Goal: Task Accomplishment & Management: Manage account settings

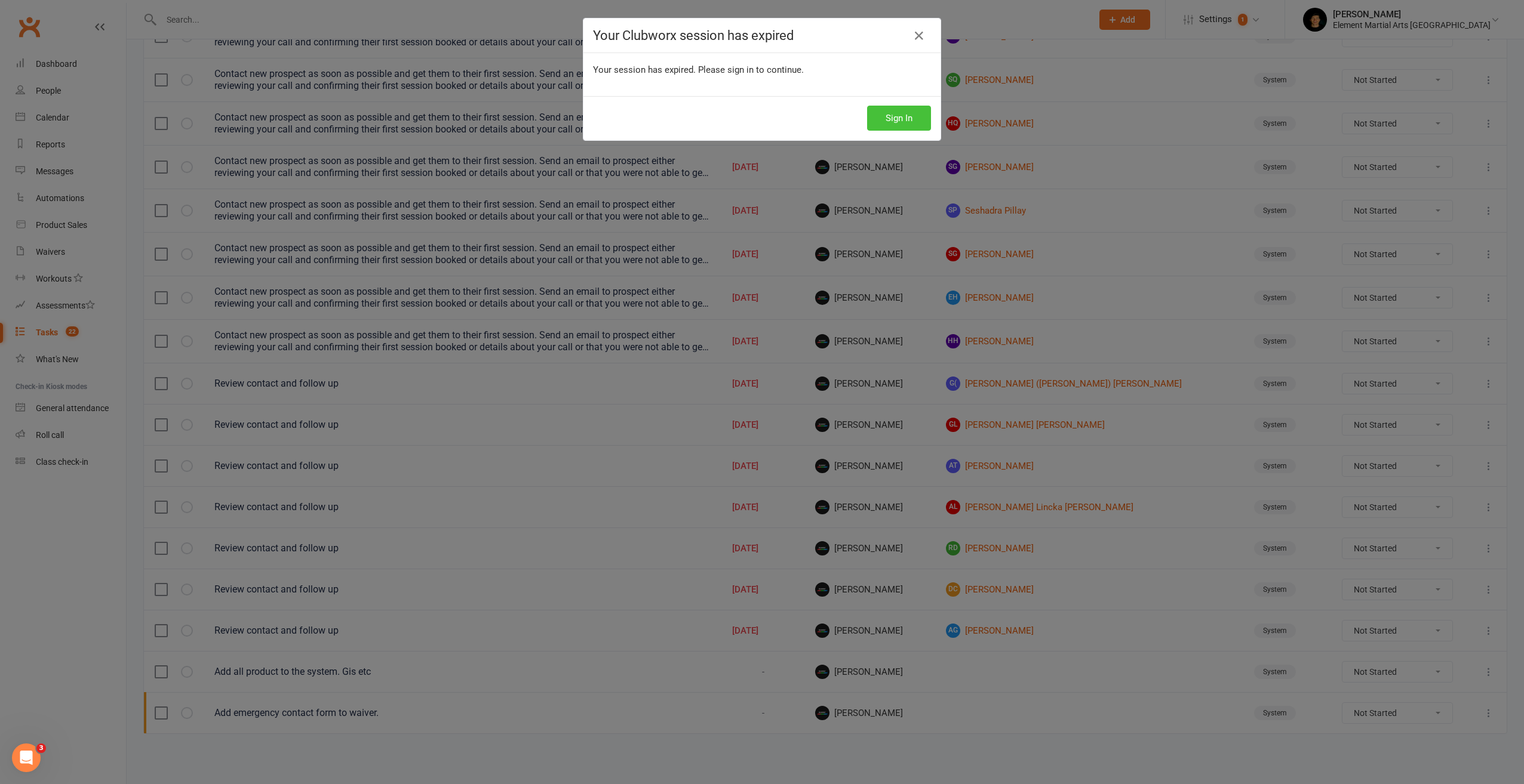
click at [911, 123] on button "Sign In" at bounding box center [899, 118] width 64 height 25
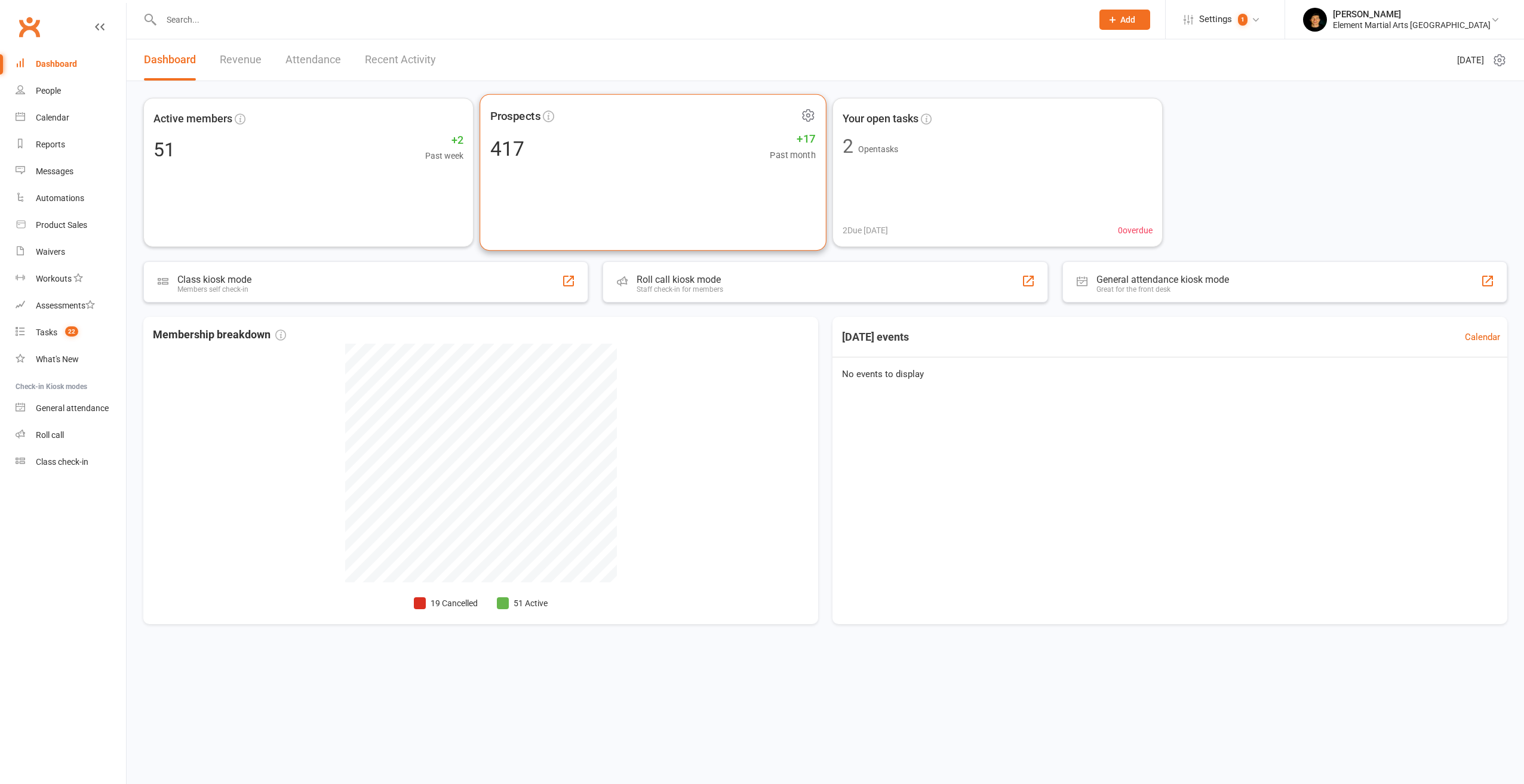
click at [650, 153] on div "417 +17 Past month" at bounding box center [653, 148] width 325 height 27
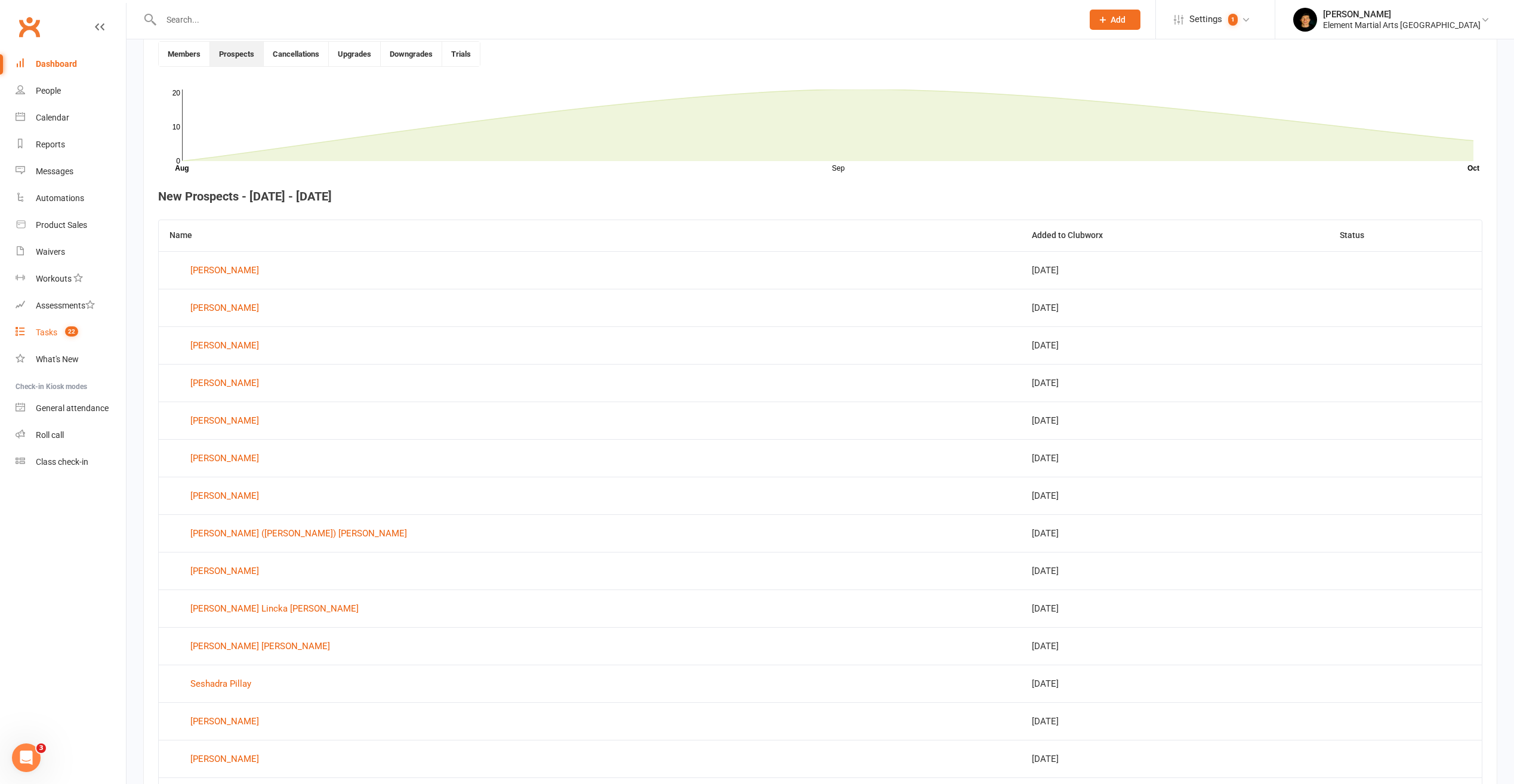
click at [53, 331] on div "Tasks" at bounding box center [46, 332] width 21 height 9
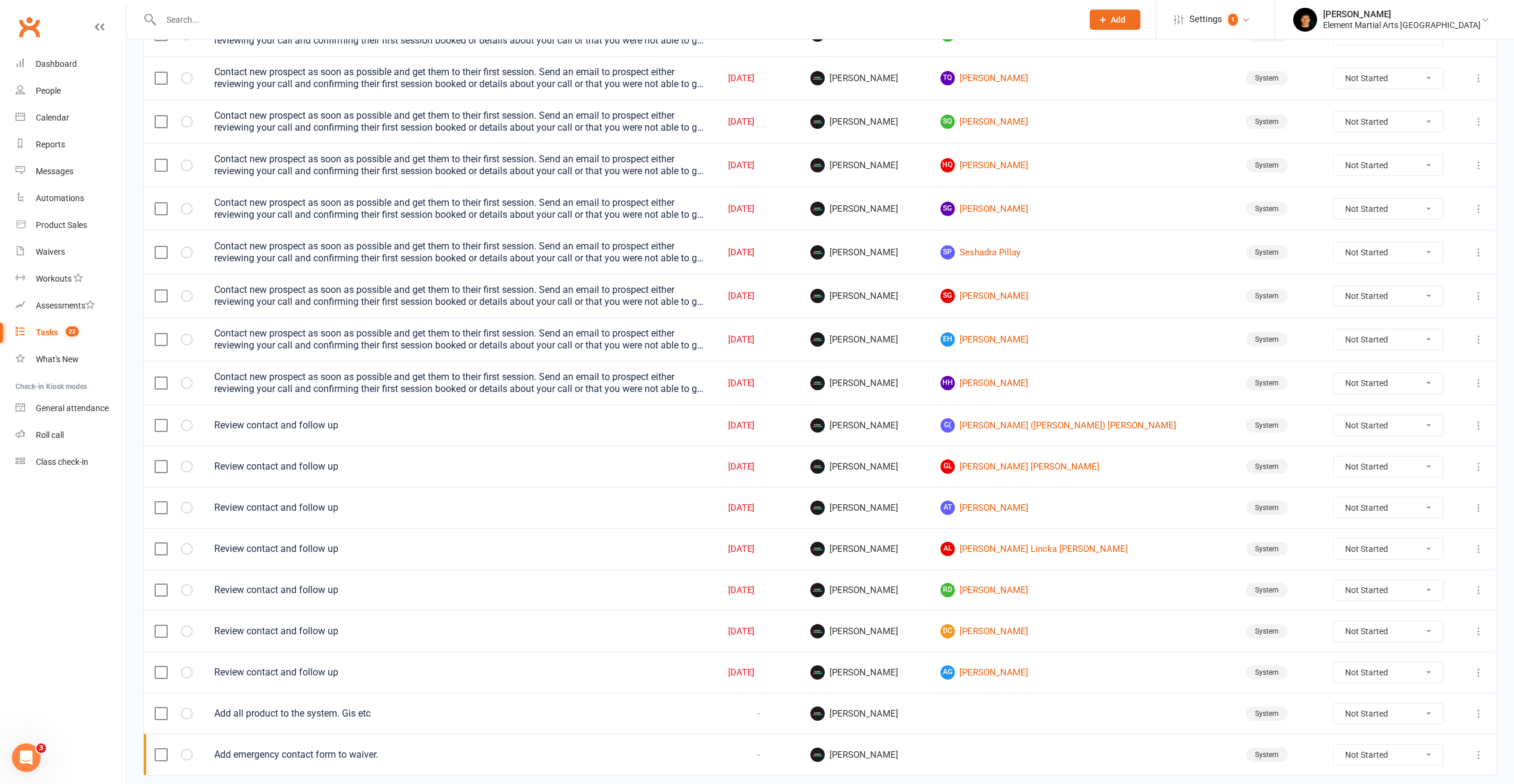
scroll to position [339, 0]
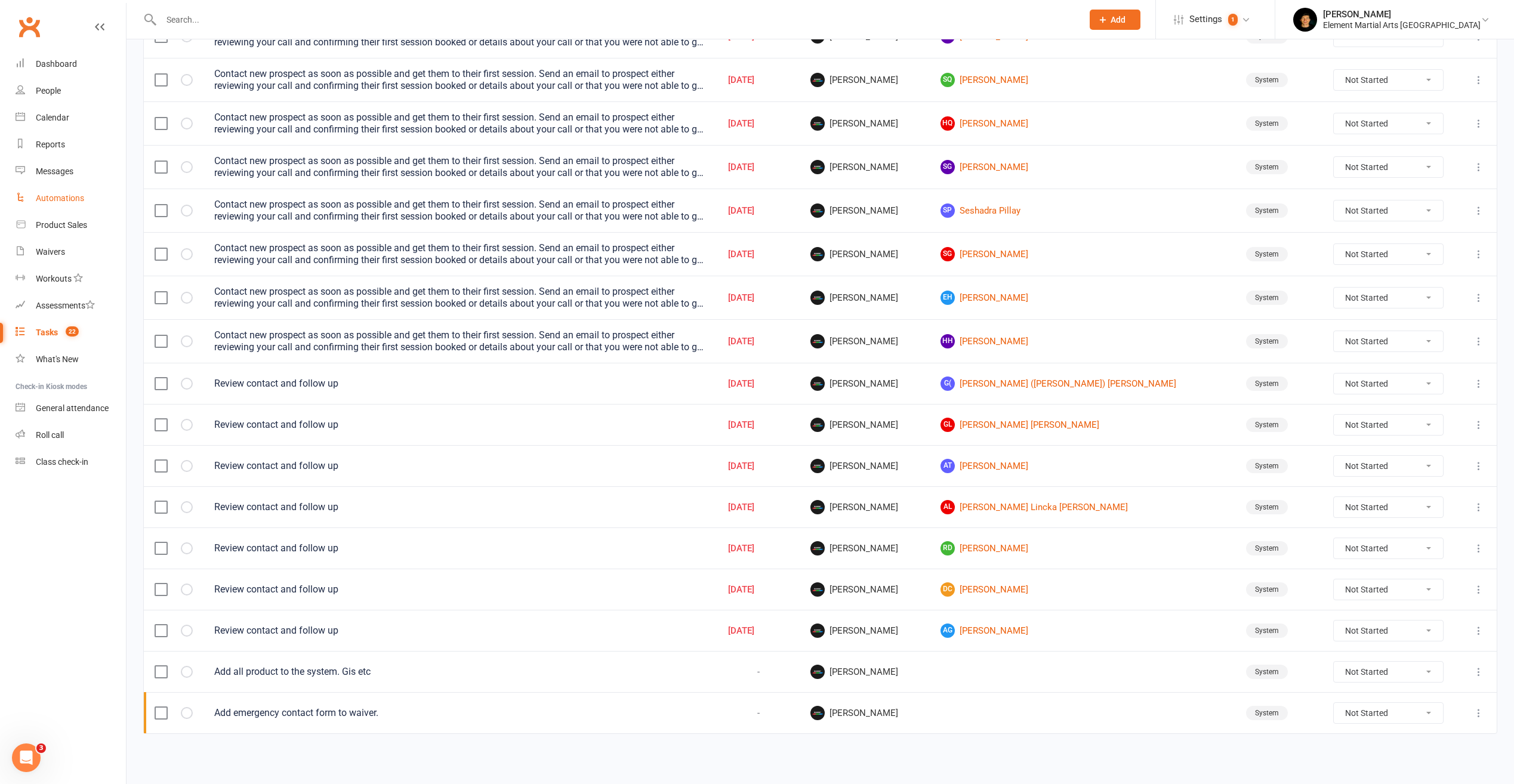
click at [56, 197] on div "Automations" at bounding box center [60, 197] width 48 height 9
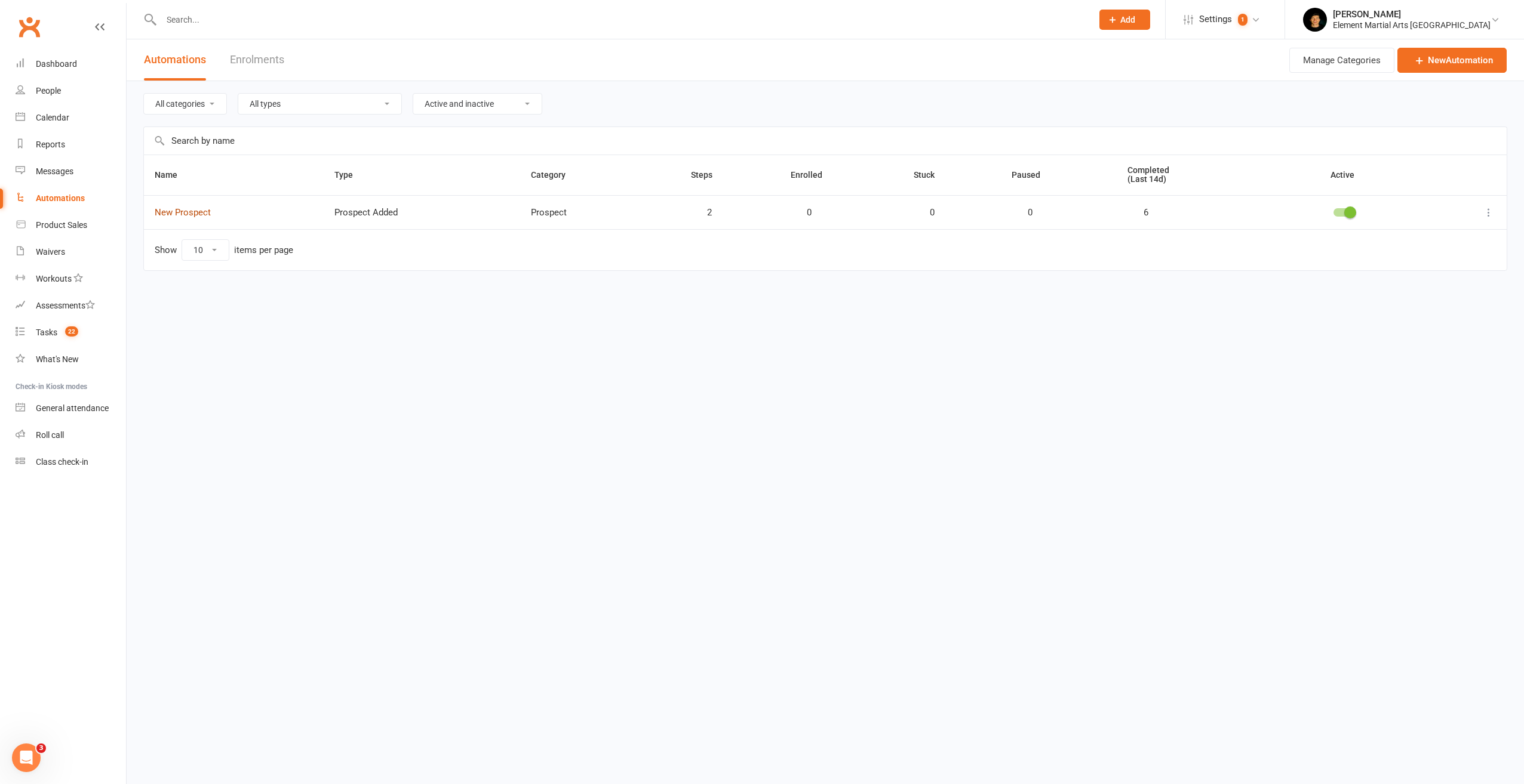
click at [188, 210] on link "New Prospect" at bounding box center [183, 212] width 56 height 11
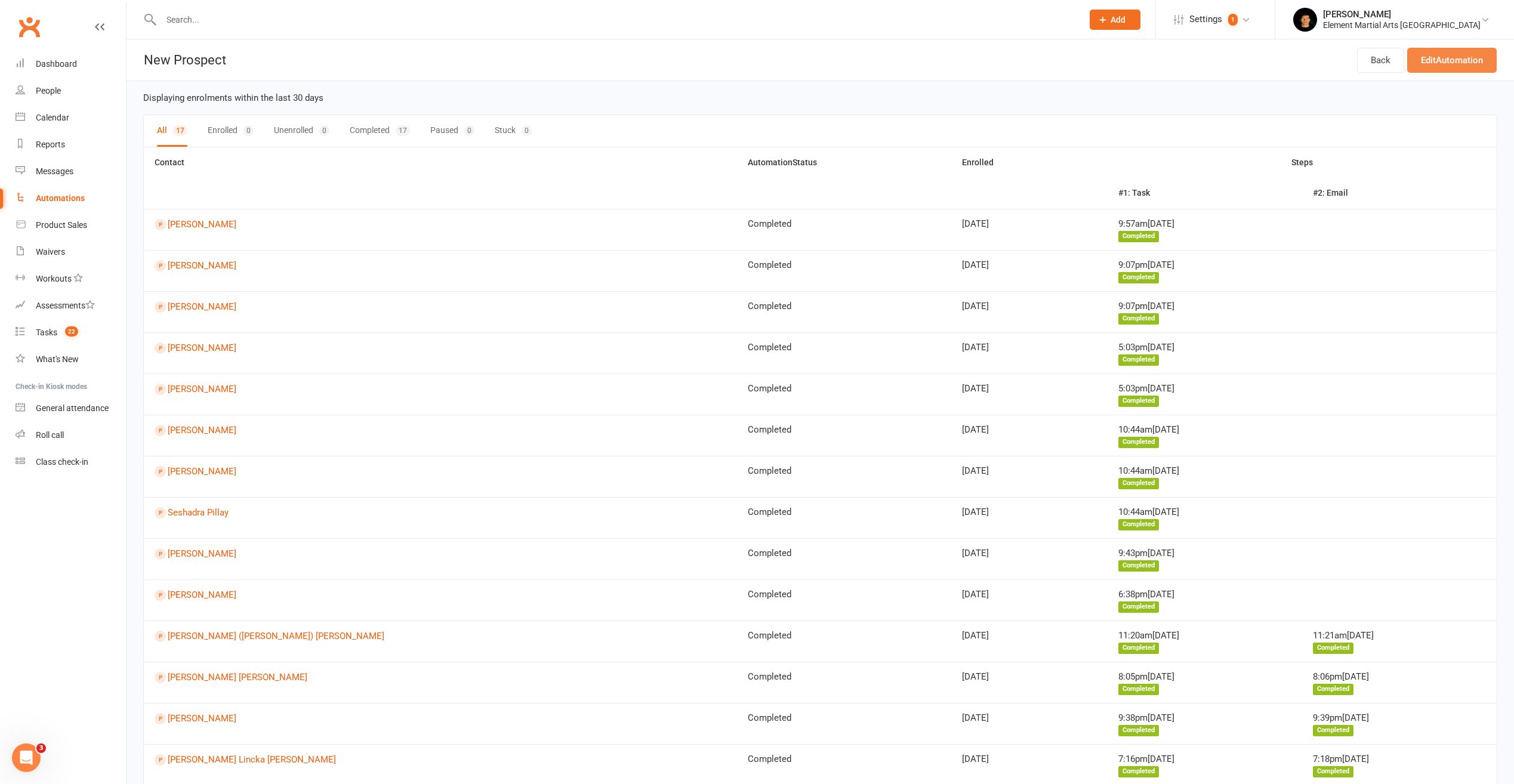
click at [1446, 58] on link "Edit Automation" at bounding box center [1452, 60] width 90 height 25
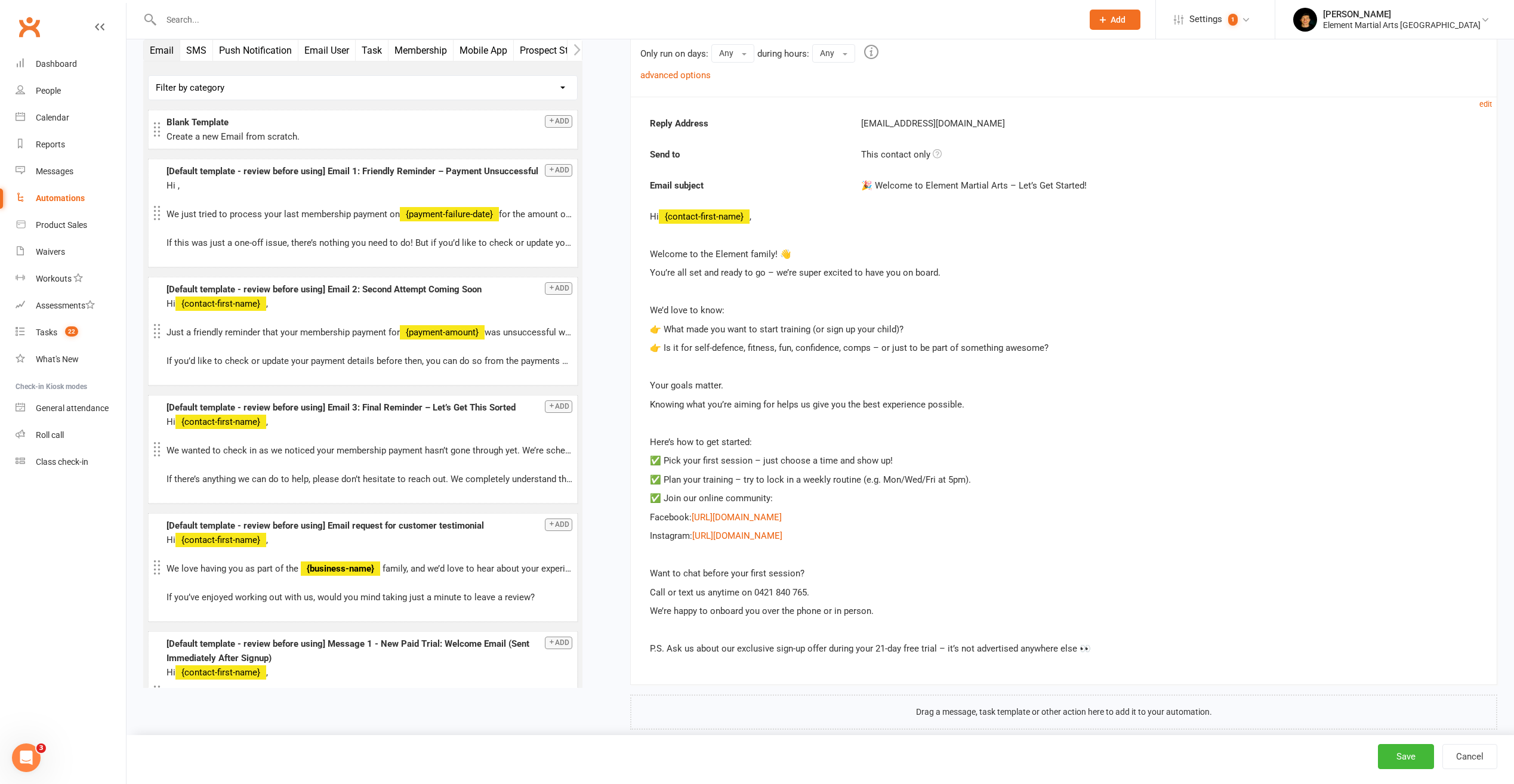
scroll to position [717, 0]
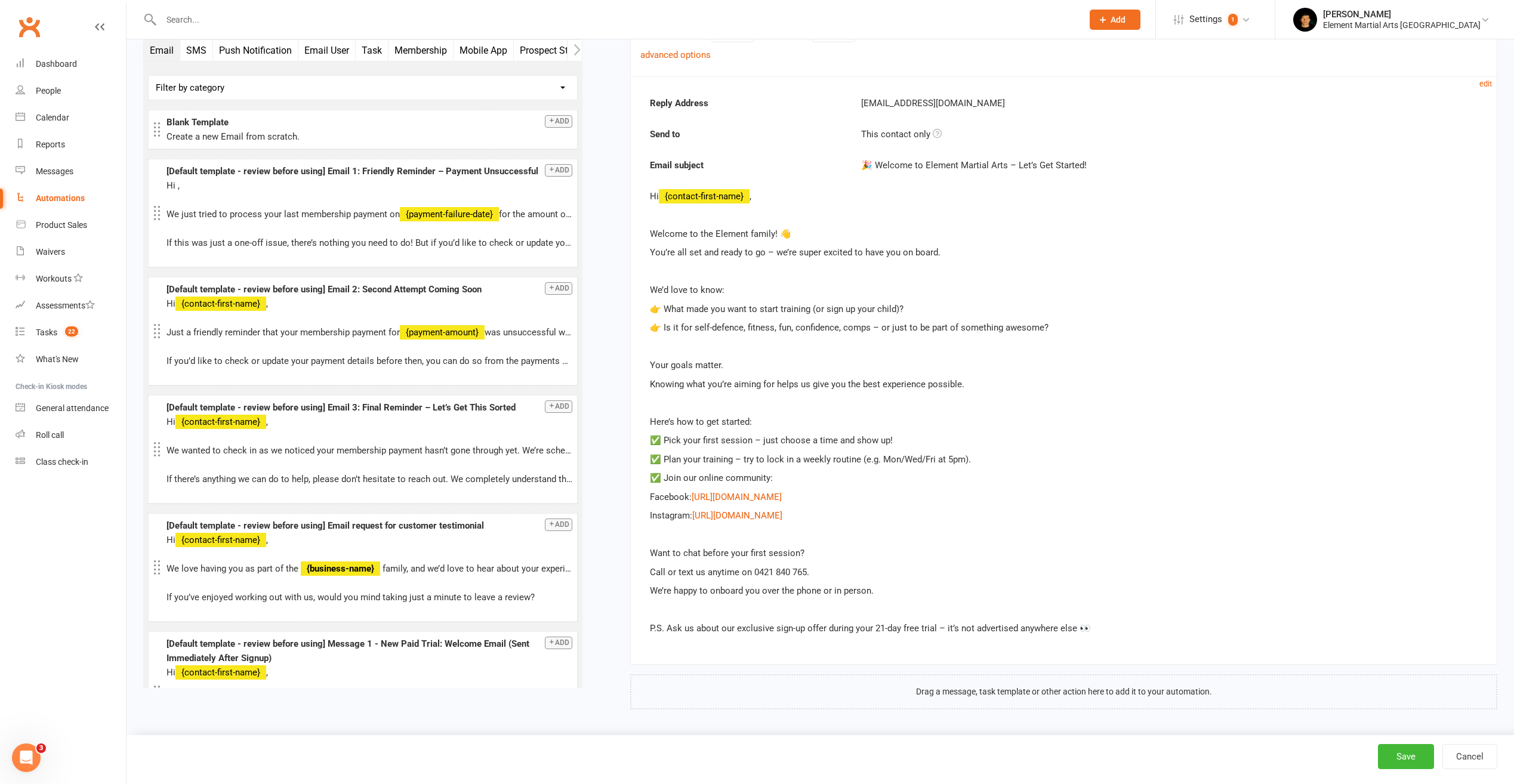
click at [46, 197] on div "Automations" at bounding box center [60, 197] width 49 height 9
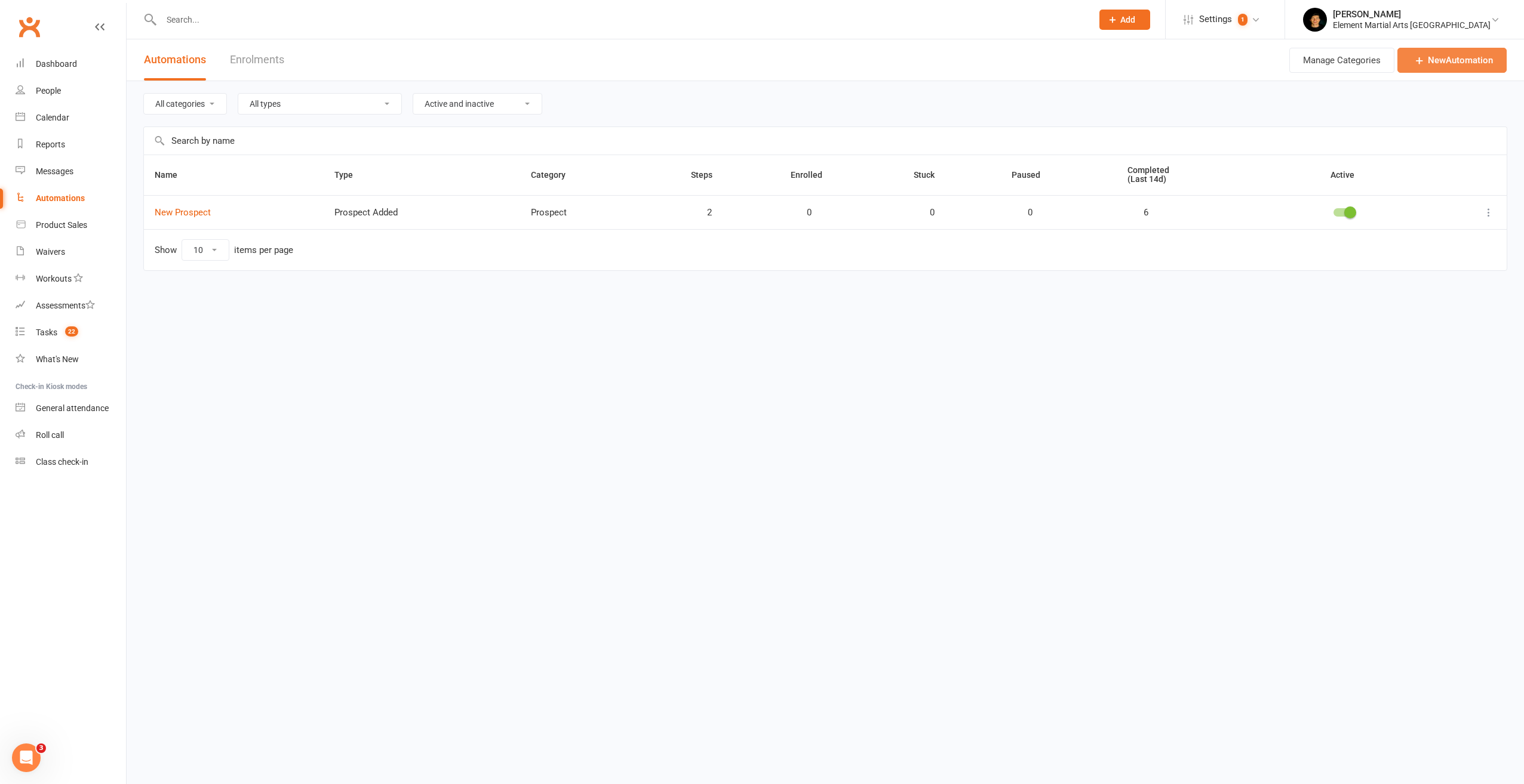
click at [1462, 64] on link "New Automation" at bounding box center [1451, 60] width 109 height 25
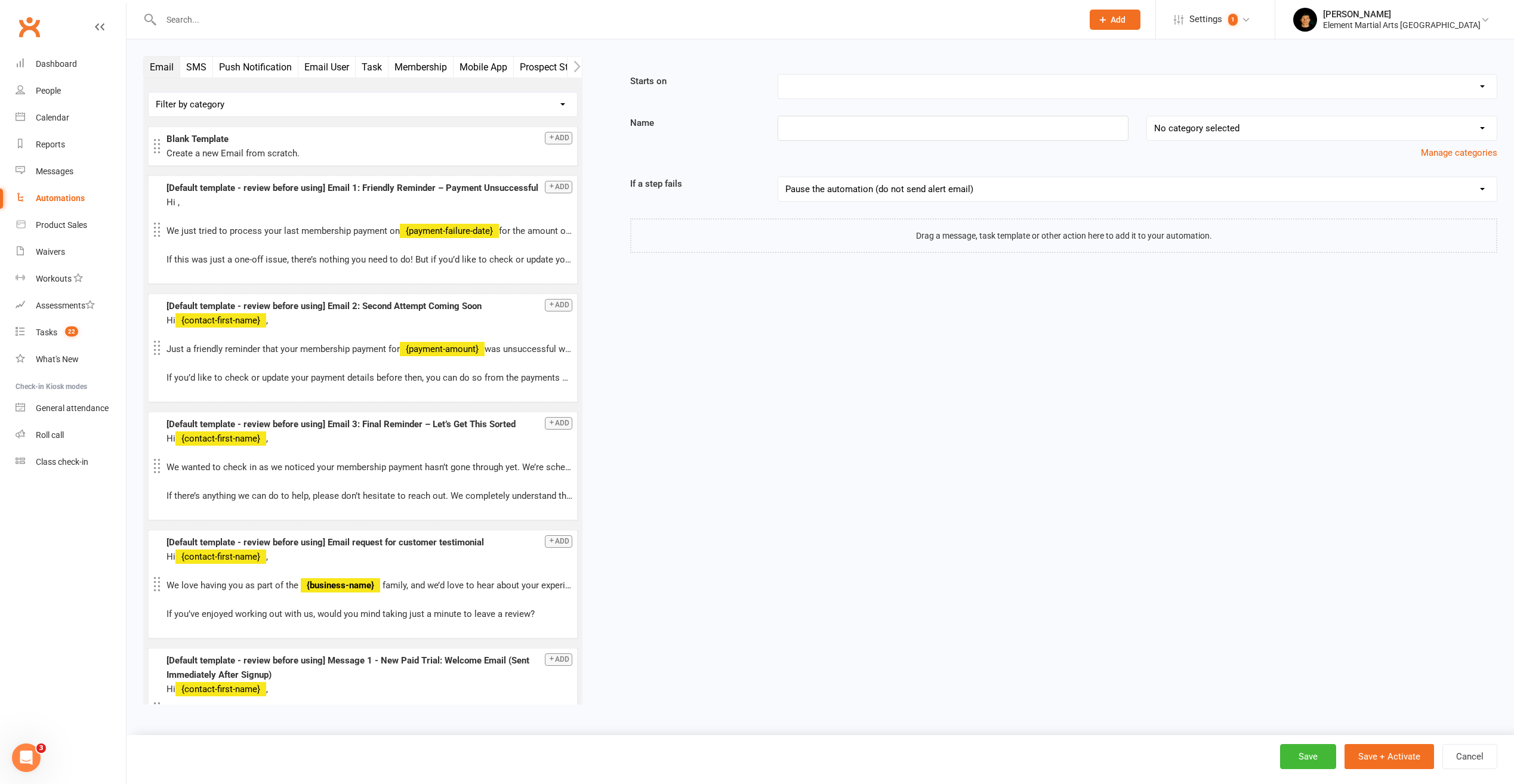
click at [841, 193] on select "Pause the automation (do not send alert email) Pause the automation and send an…" at bounding box center [1138, 189] width 719 height 24
click at [1208, 131] on select "No category selected Memberships Prospect" at bounding box center [1322, 128] width 350 height 24
click at [1004, 180] on select "Pause the automation (do not send alert email) Pause the automation and send an…" at bounding box center [1138, 189] width 719 height 24
click at [1011, 96] on select "Booking Cancelled Booking Due Booking Late-Cancelled Booking Marked Absent Book…" at bounding box center [1138, 86] width 719 height 24
click at [685, 280] on div "Email SMS Push Notification Email User Task Membership Mobile App Prospect Stat…" at bounding box center [820, 390] width 1372 height 668
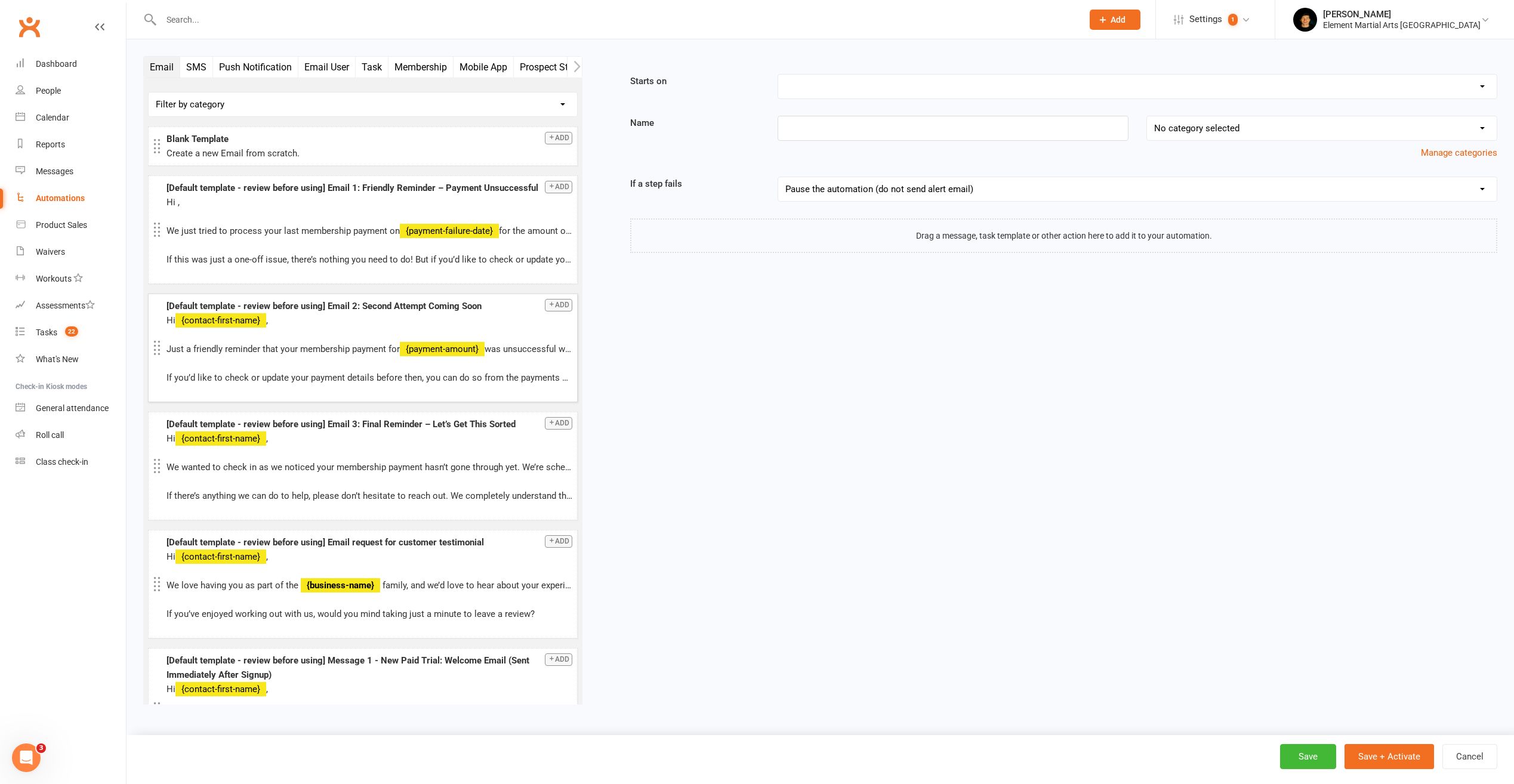
click at [343, 317] on p "Hi {contact-first-name} ," at bounding box center [369, 321] width 406 height 14
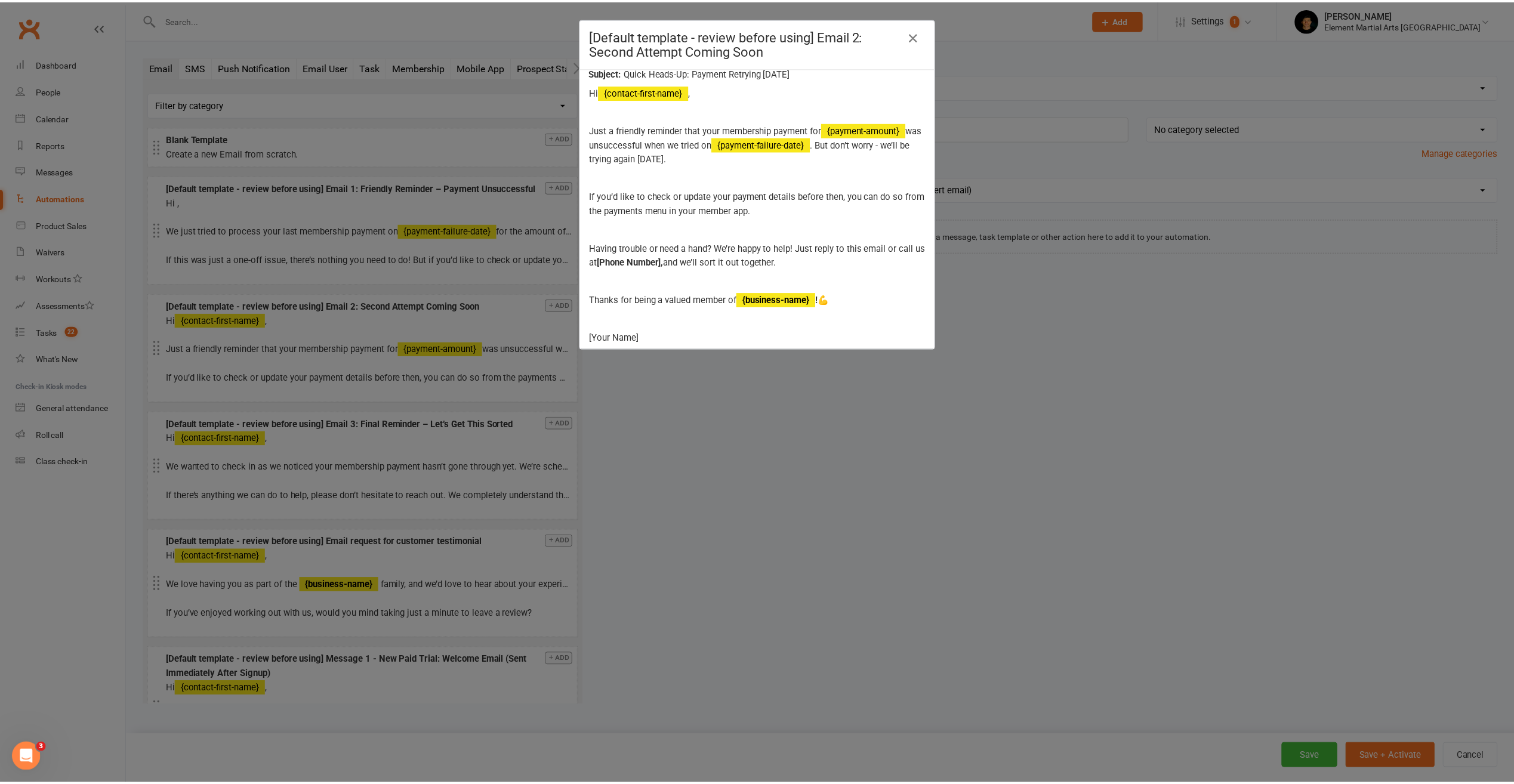
scroll to position [41, 0]
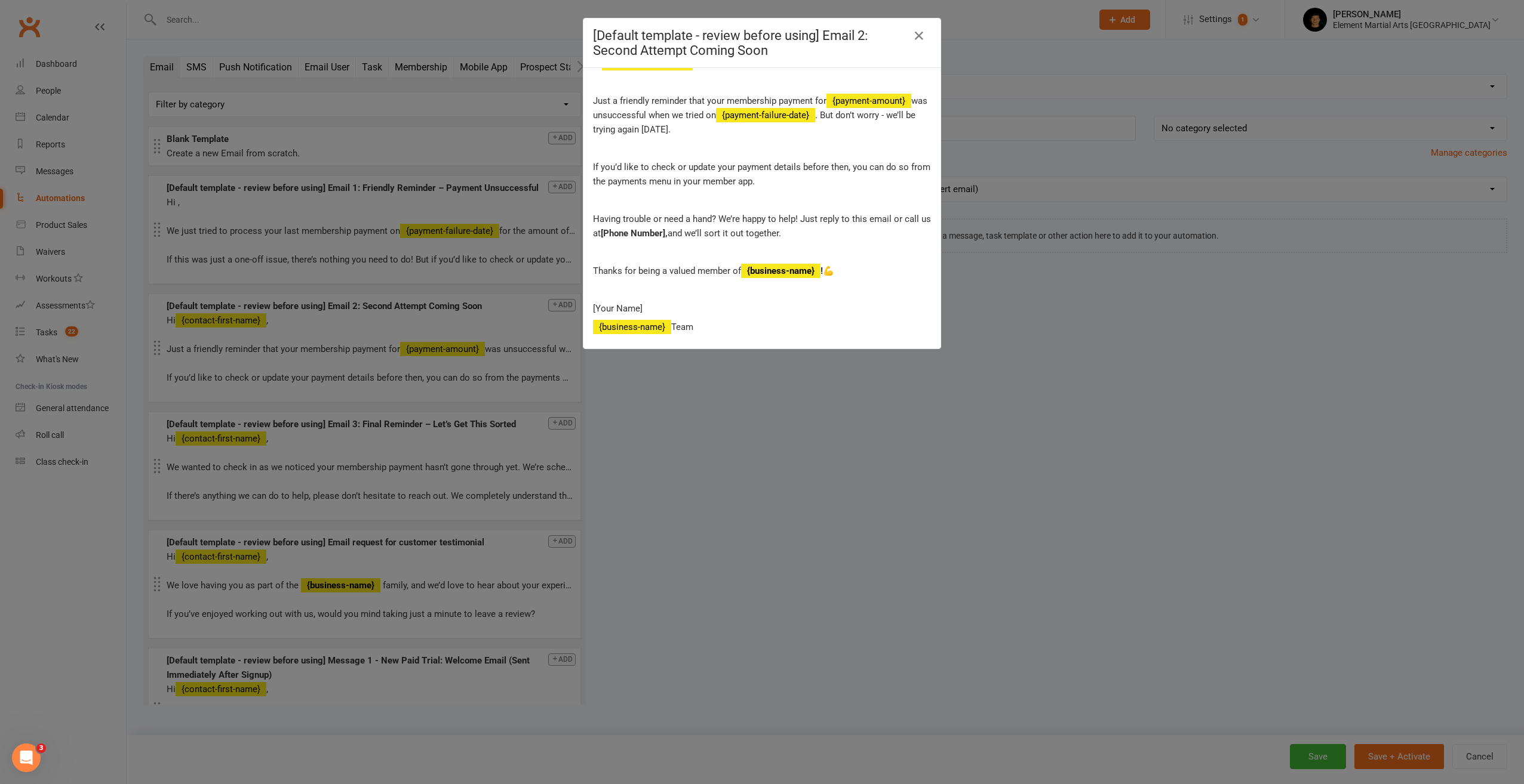
click at [929, 38] on div "[Default template - review before using] Email 2: Second Attempt Coming Soon" at bounding box center [762, 43] width 357 height 49
click at [921, 34] on icon "button" at bounding box center [919, 36] width 14 height 14
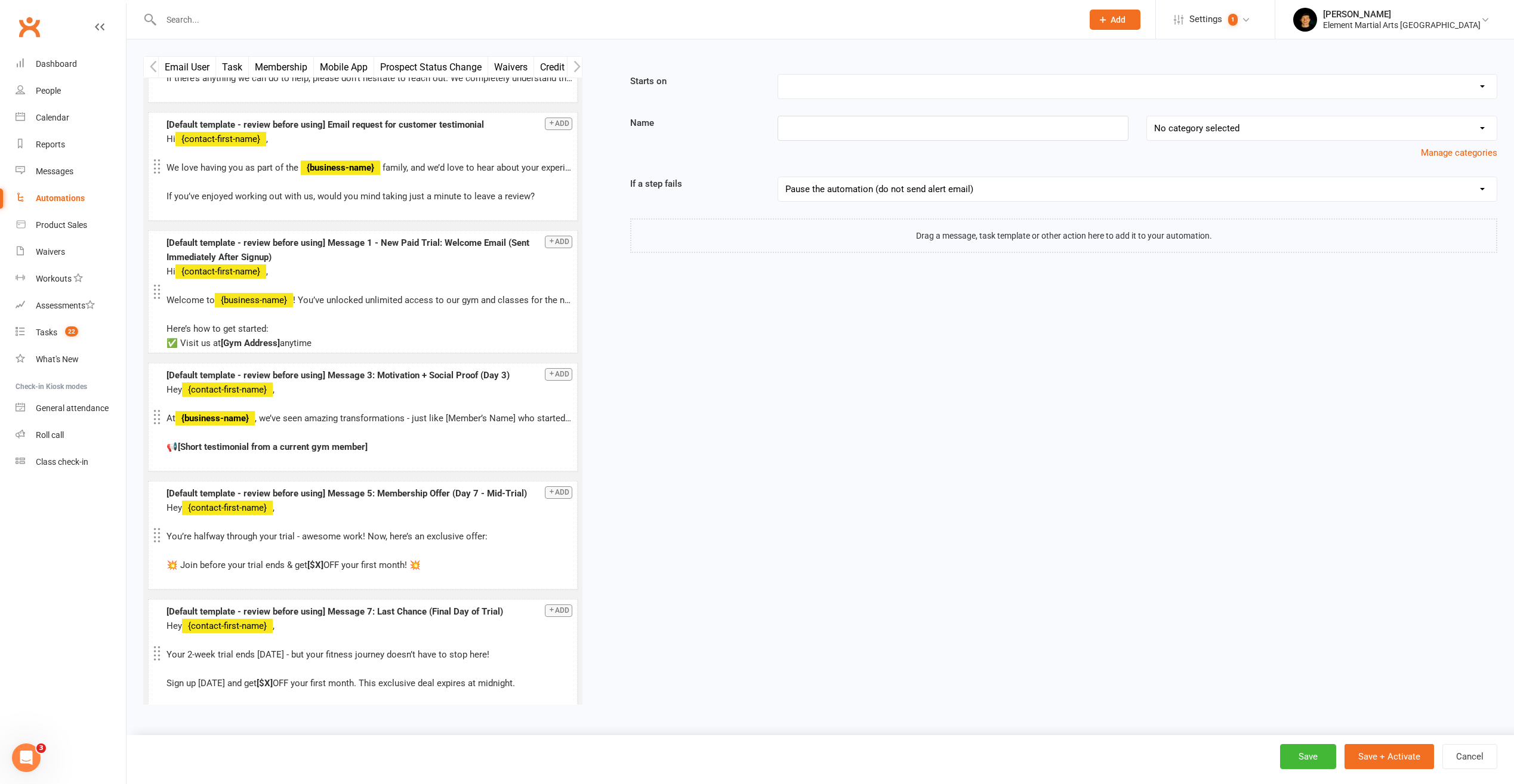
scroll to position [0, 131]
click at [304, 66] on button "Membership" at bounding box center [289, 67] width 65 height 21
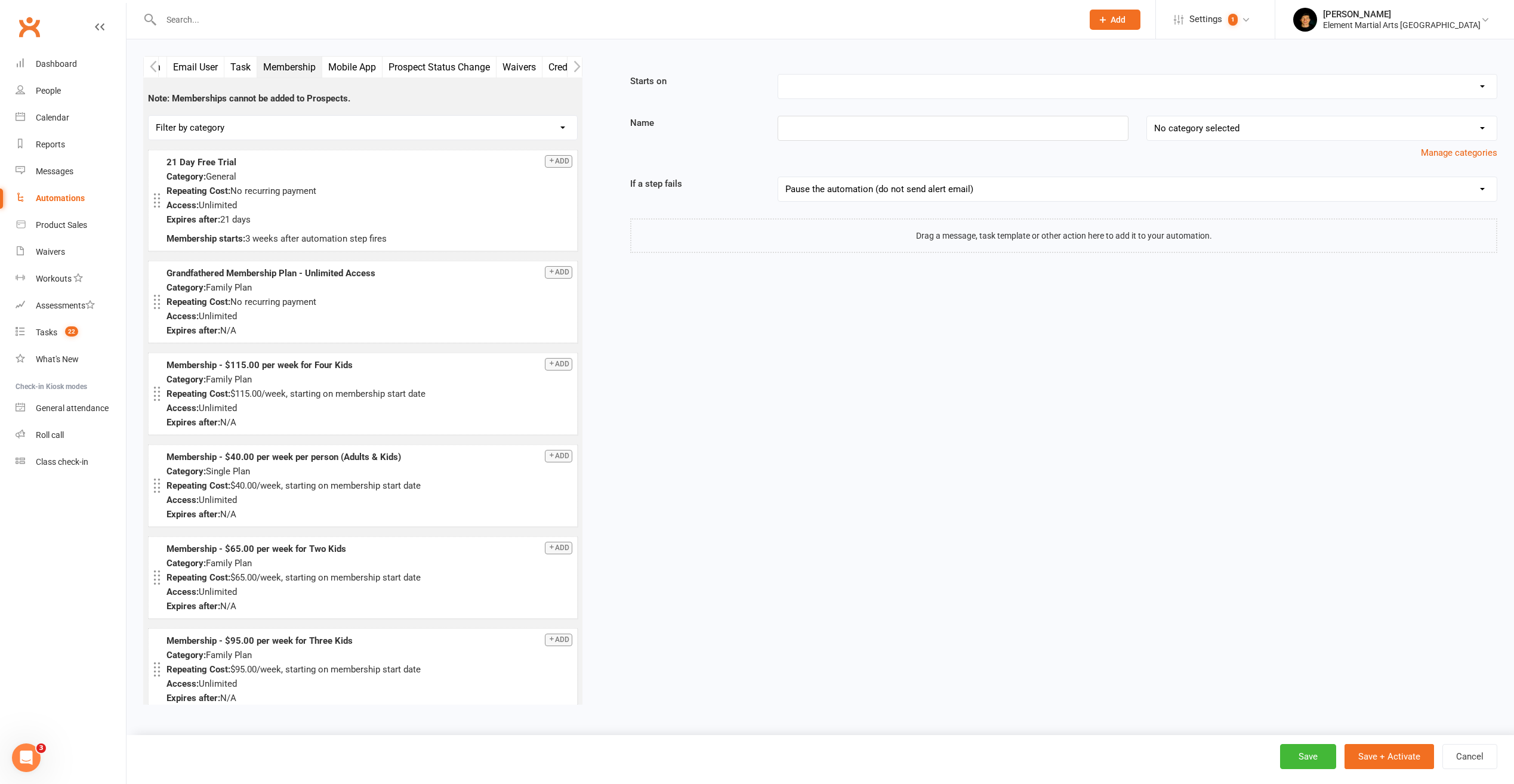
click at [240, 66] on button "Task" at bounding box center [241, 67] width 33 height 21
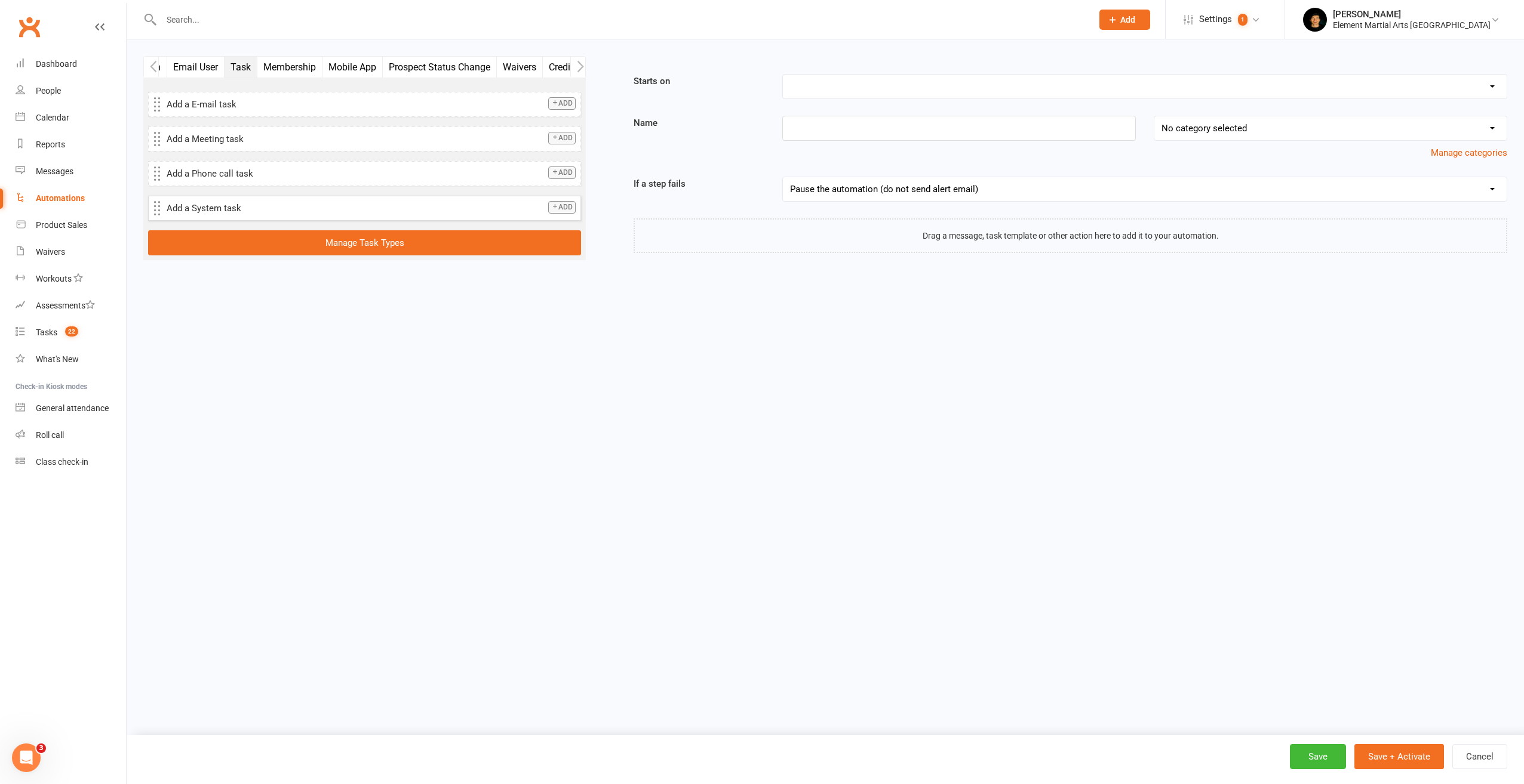
click at [240, 211] on p "Add a System task" at bounding box center [372, 208] width 409 height 14
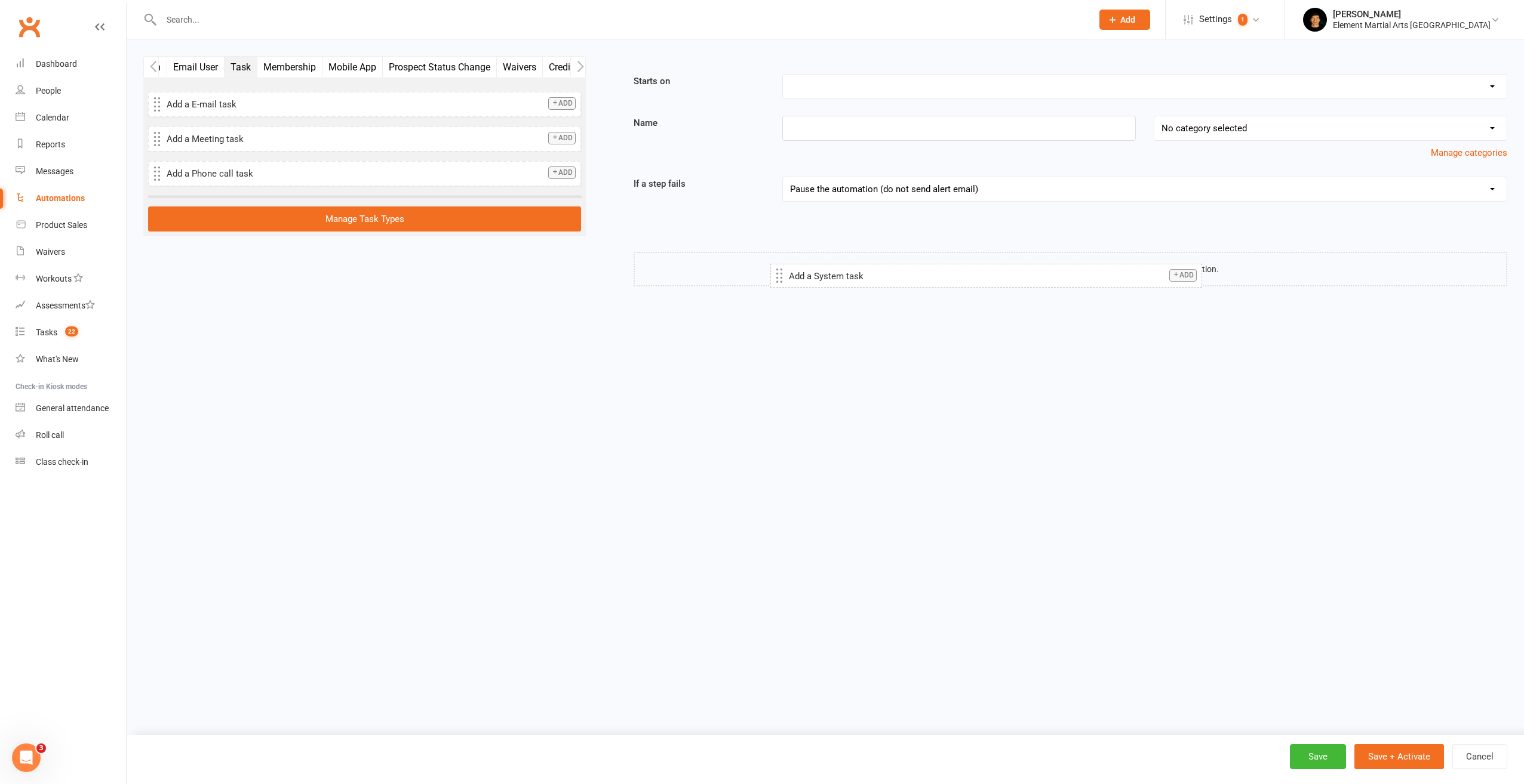
drag, startPoint x: 234, startPoint y: 211, endPoint x: 856, endPoint y: 278, distance: 625.6
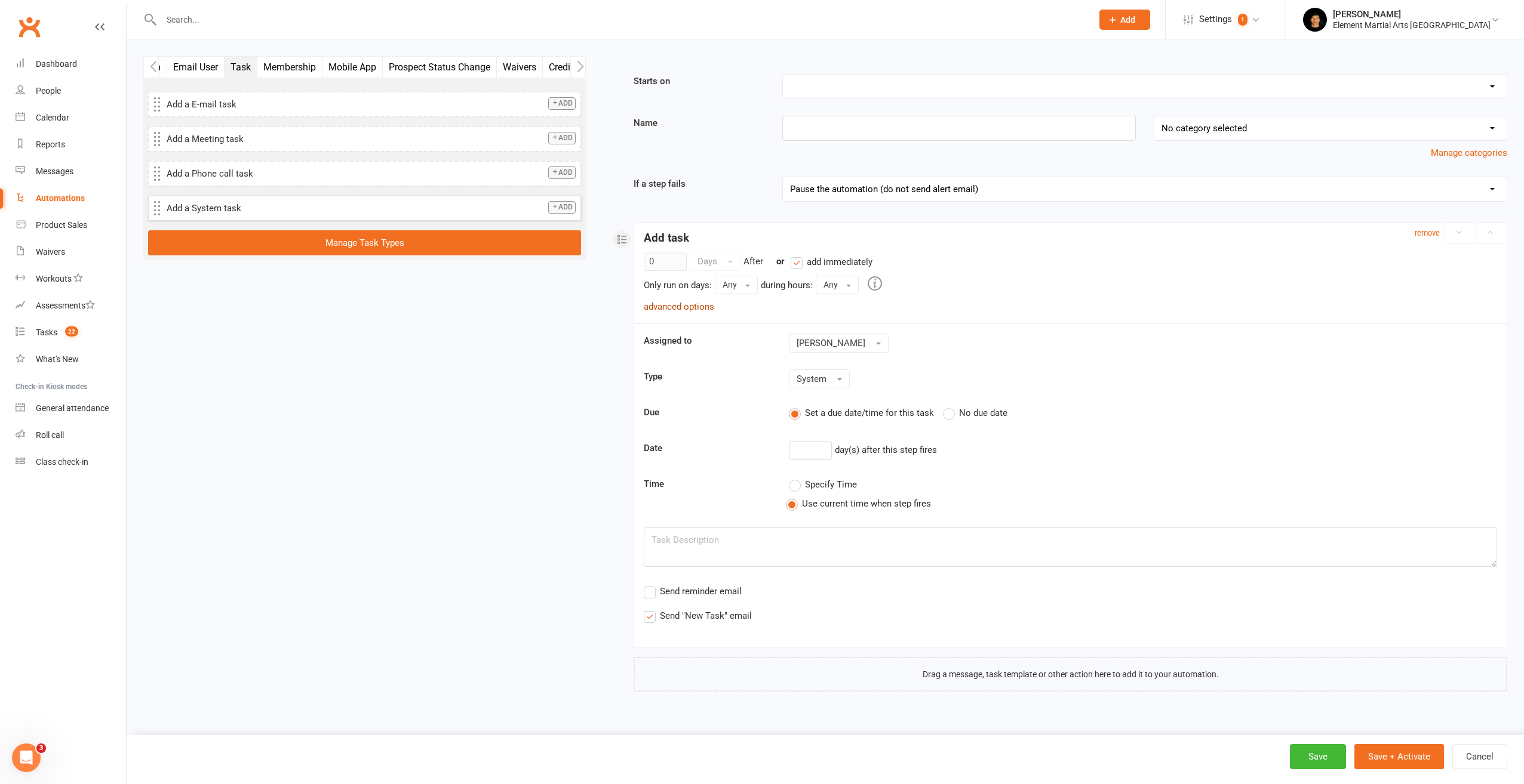
click at [705, 302] on link "advanced options" at bounding box center [679, 306] width 71 height 11
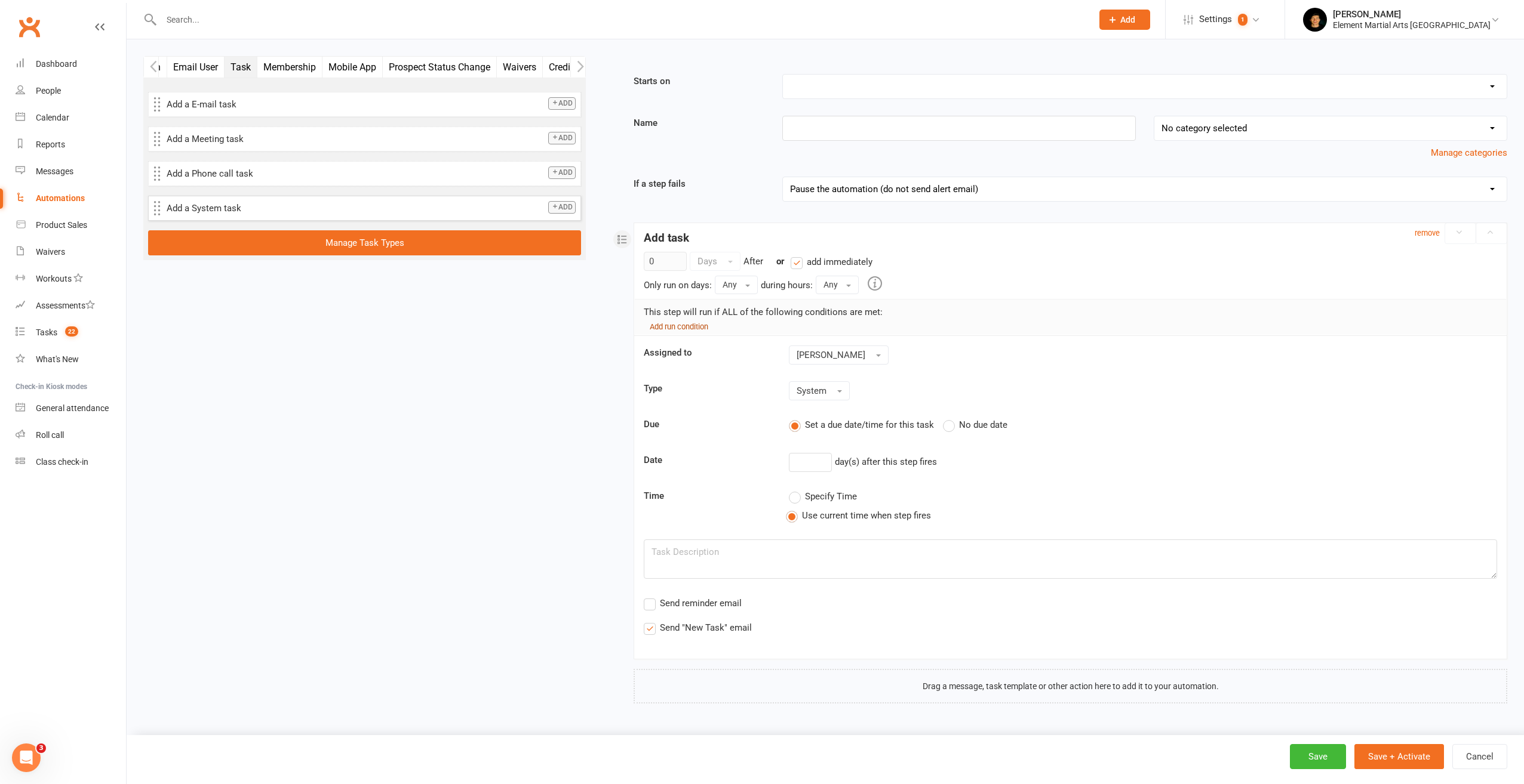
click at [688, 324] on small "Add run condition" at bounding box center [679, 326] width 58 height 9
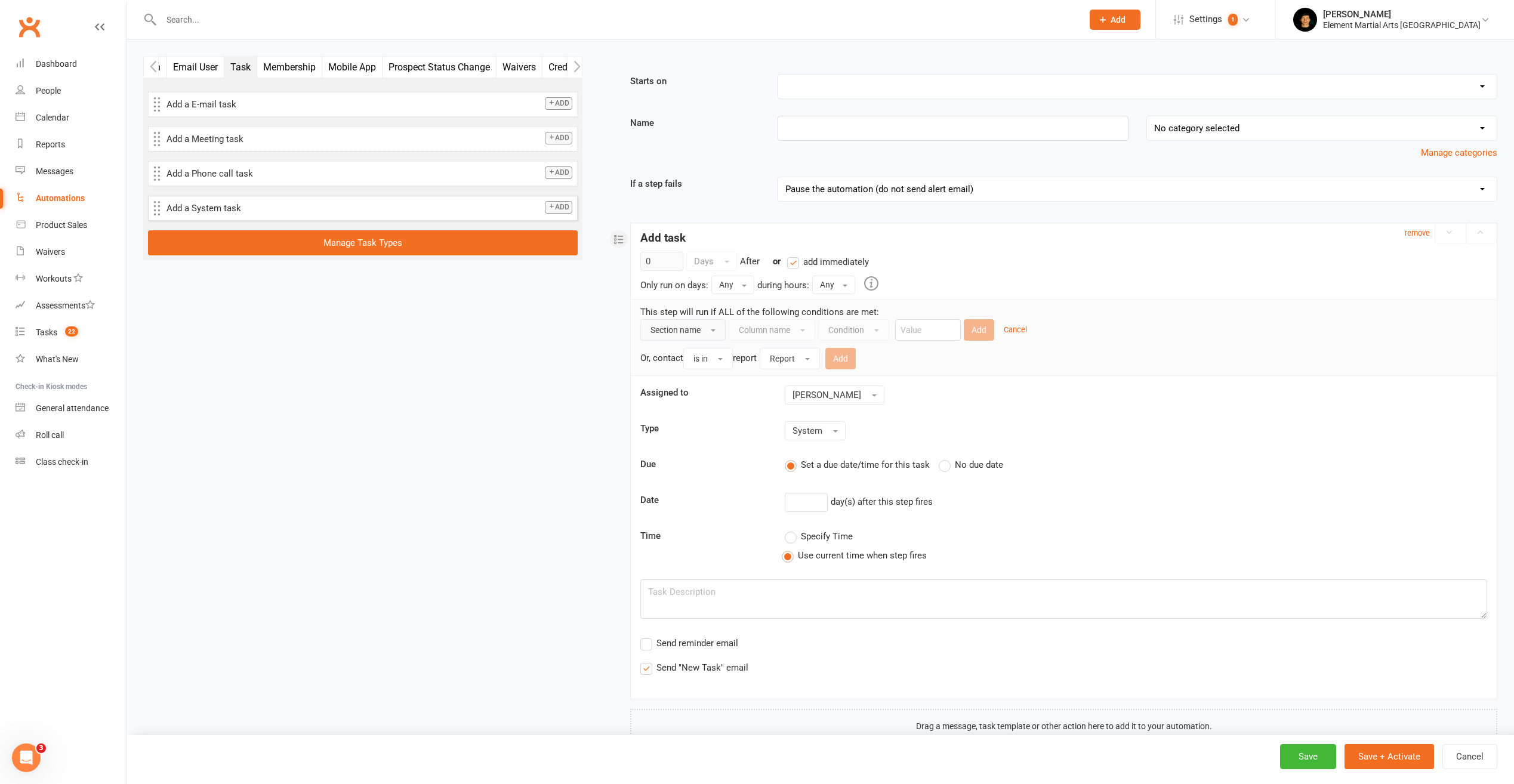
click at [706, 326] on button "Section name" at bounding box center [683, 330] width 86 height 21
click at [706, 325] on button "Section name" at bounding box center [683, 330] width 86 height 21
click at [63, 199] on div "Automations" at bounding box center [60, 197] width 49 height 9
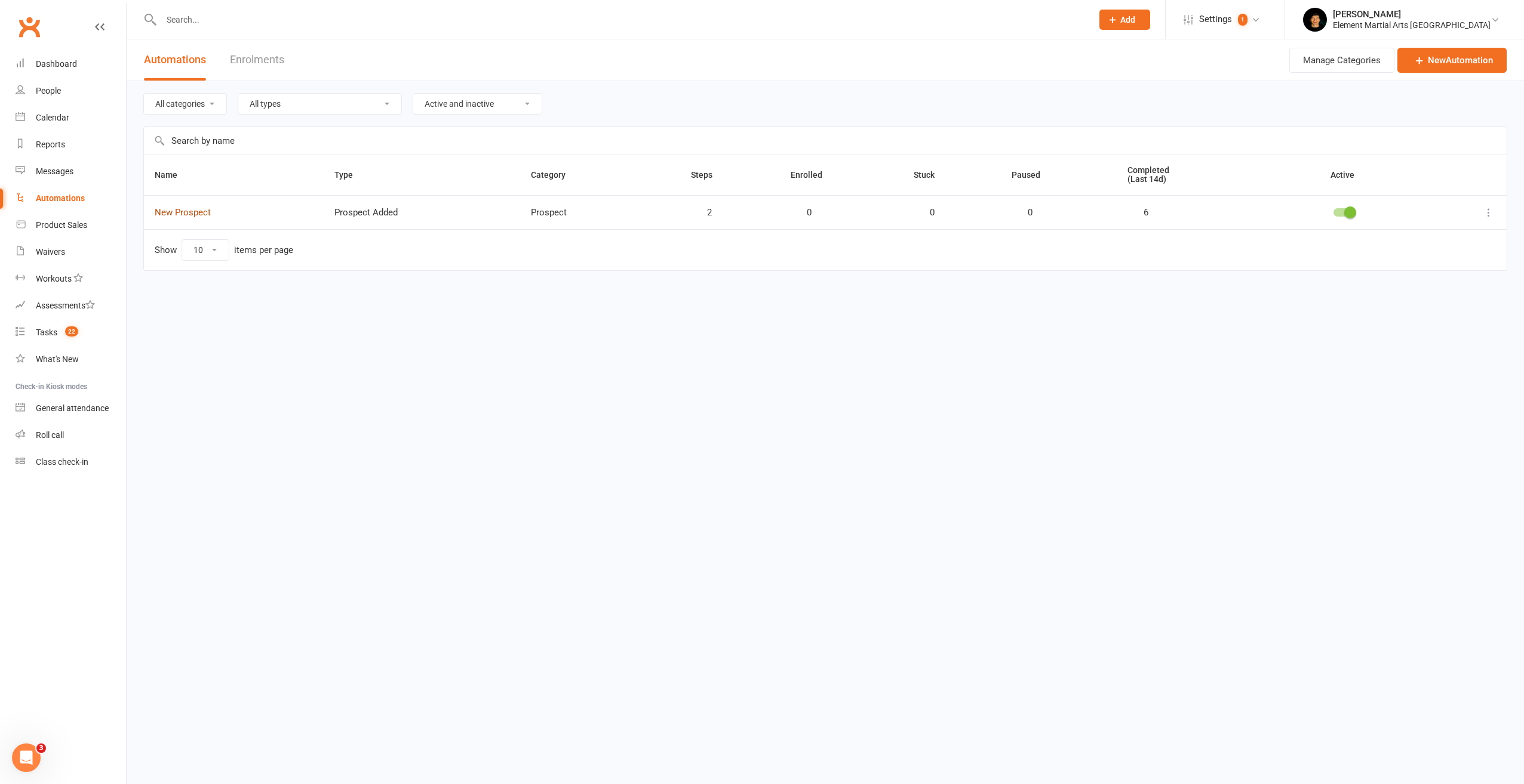
click at [194, 215] on link "New Prospect" at bounding box center [183, 212] width 56 height 11
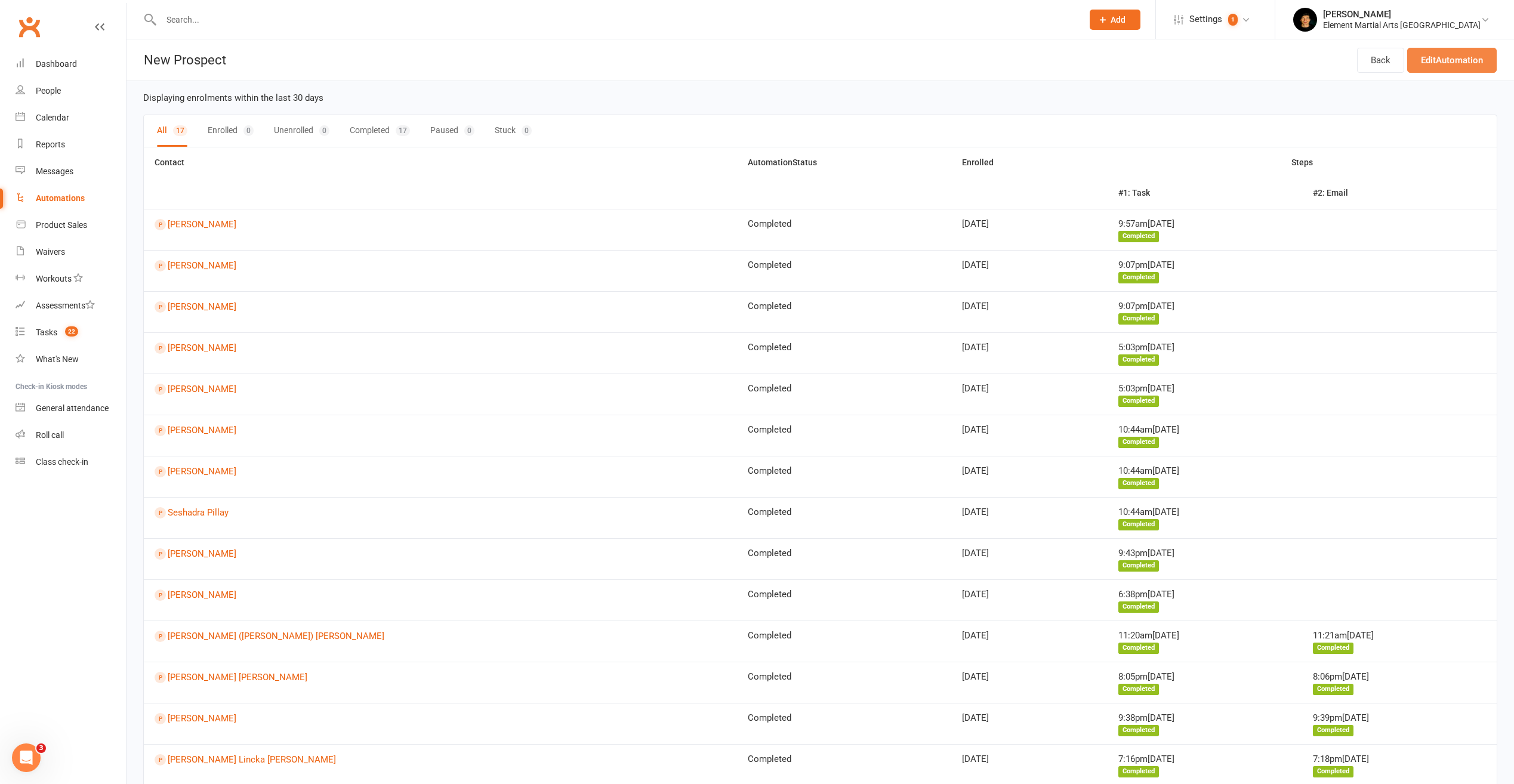
click at [1474, 63] on link "Edit Automation" at bounding box center [1452, 60] width 90 height 25
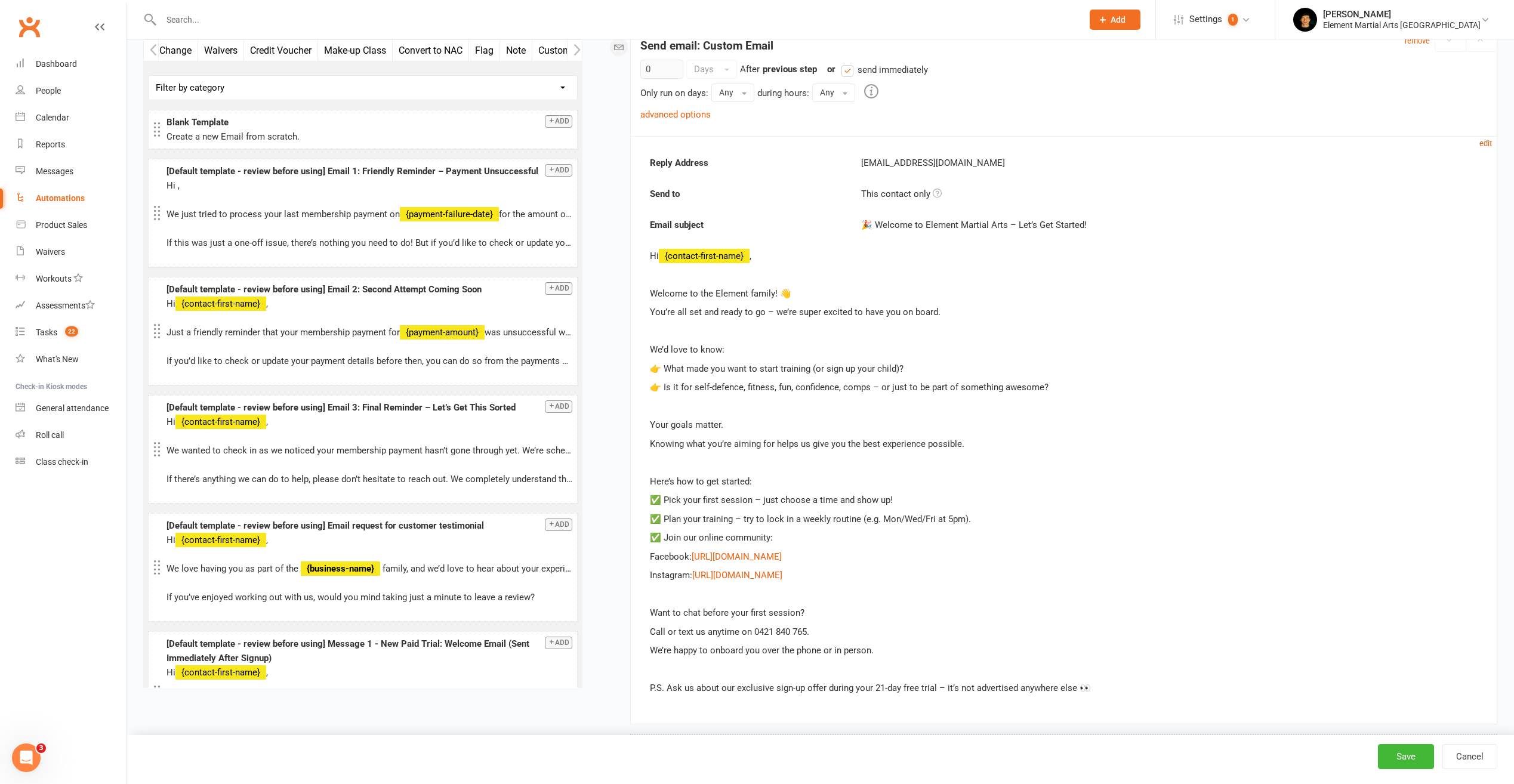
scroll to position [0, 431]
click at [185, 50] on button "Prospect Status Change" at bounding box center [140, 50] width 114 height 21
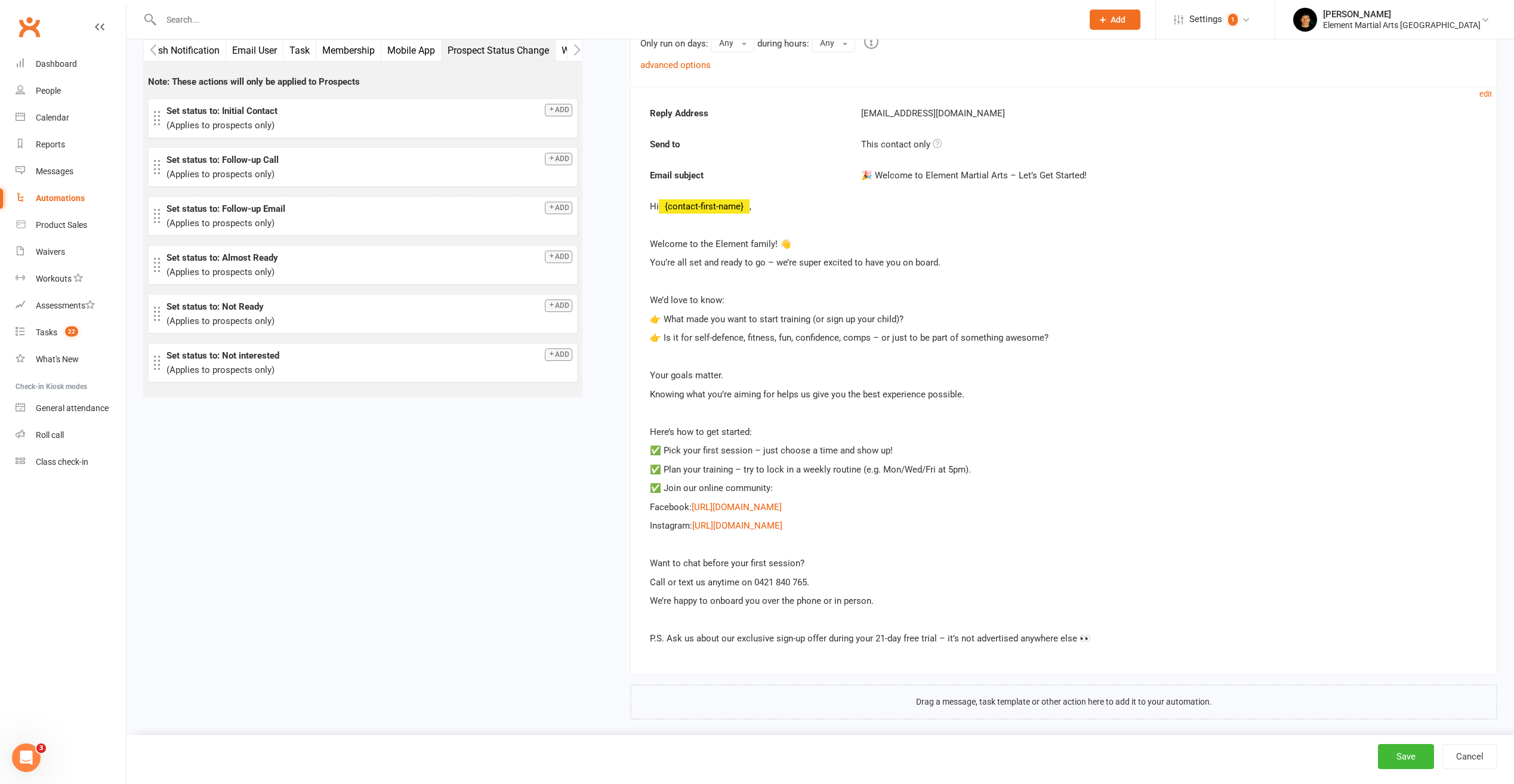
scroll to position [717, 0]
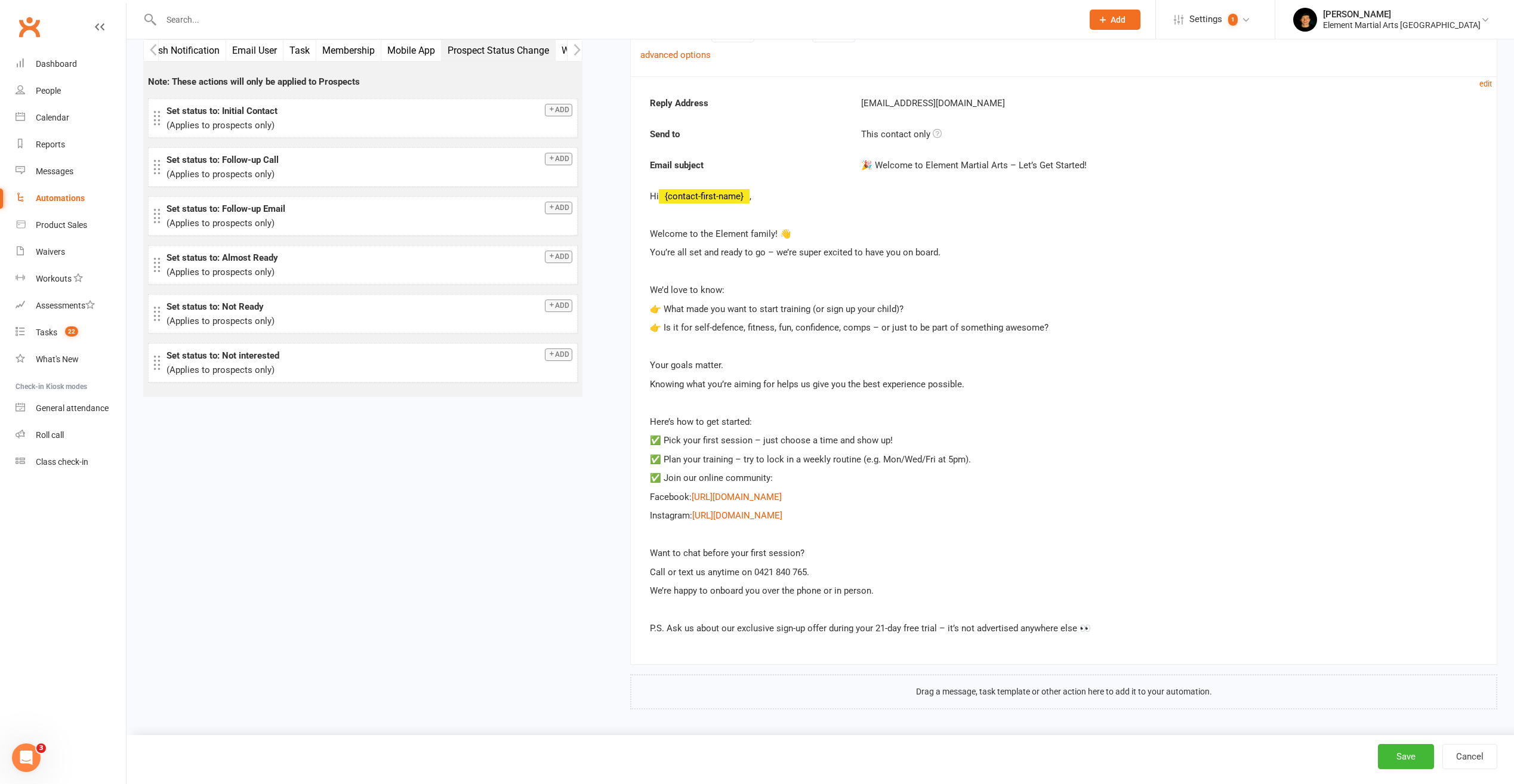
click at [296, 58] on button "Task" at bounding box center [300, 50] width 33 height 21
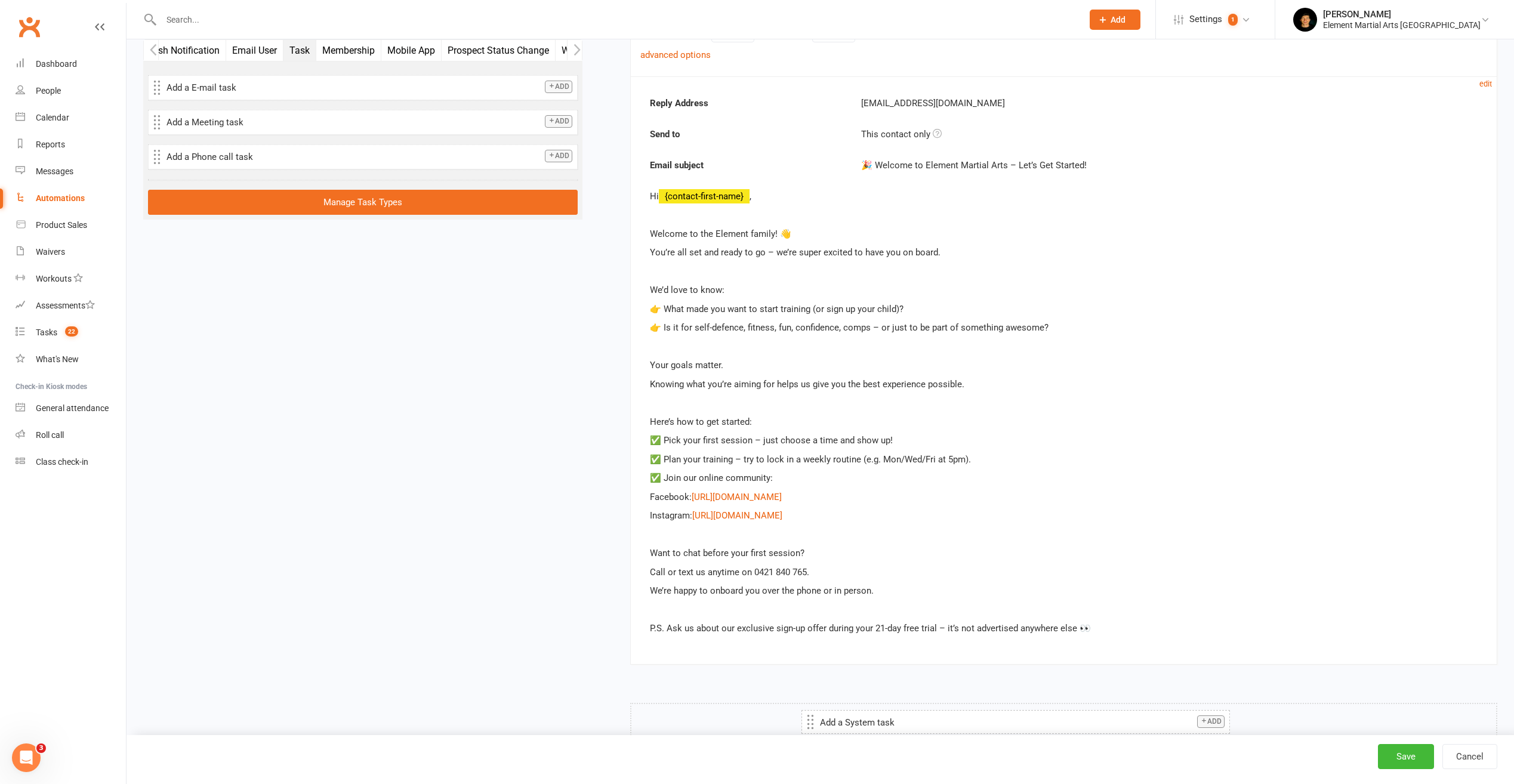
drag, startPoint x: 221, startPoint y: 187, endPoint x: 845, endPoint y: 711, distance: 814.8
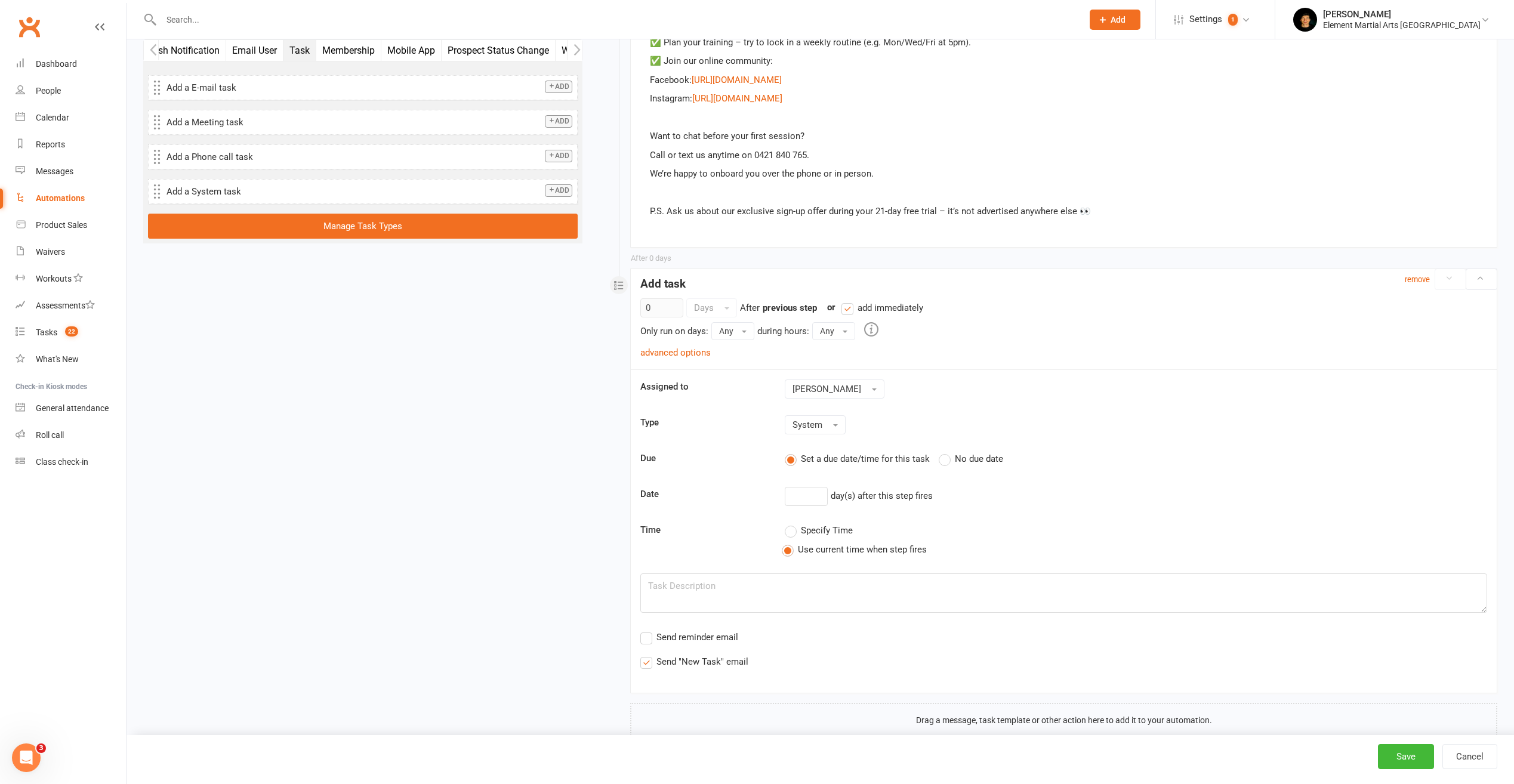
click at [852, 309] on label "add immediately" at bounding box center [882, 308] width 82 height 14
click at [849, 301] on input "add immediately" at bounding box center [845, 301] width 8 height 0
click at [659, 311] on input "0" at bounding box center [661, 308] width 43 height 19
click at [706, 302] on span "Days" at bounding box center [704, 307] width 20 height 11
click at [696, 358] on link "Hours" at bounding box center [746, 357] width 118 height 24
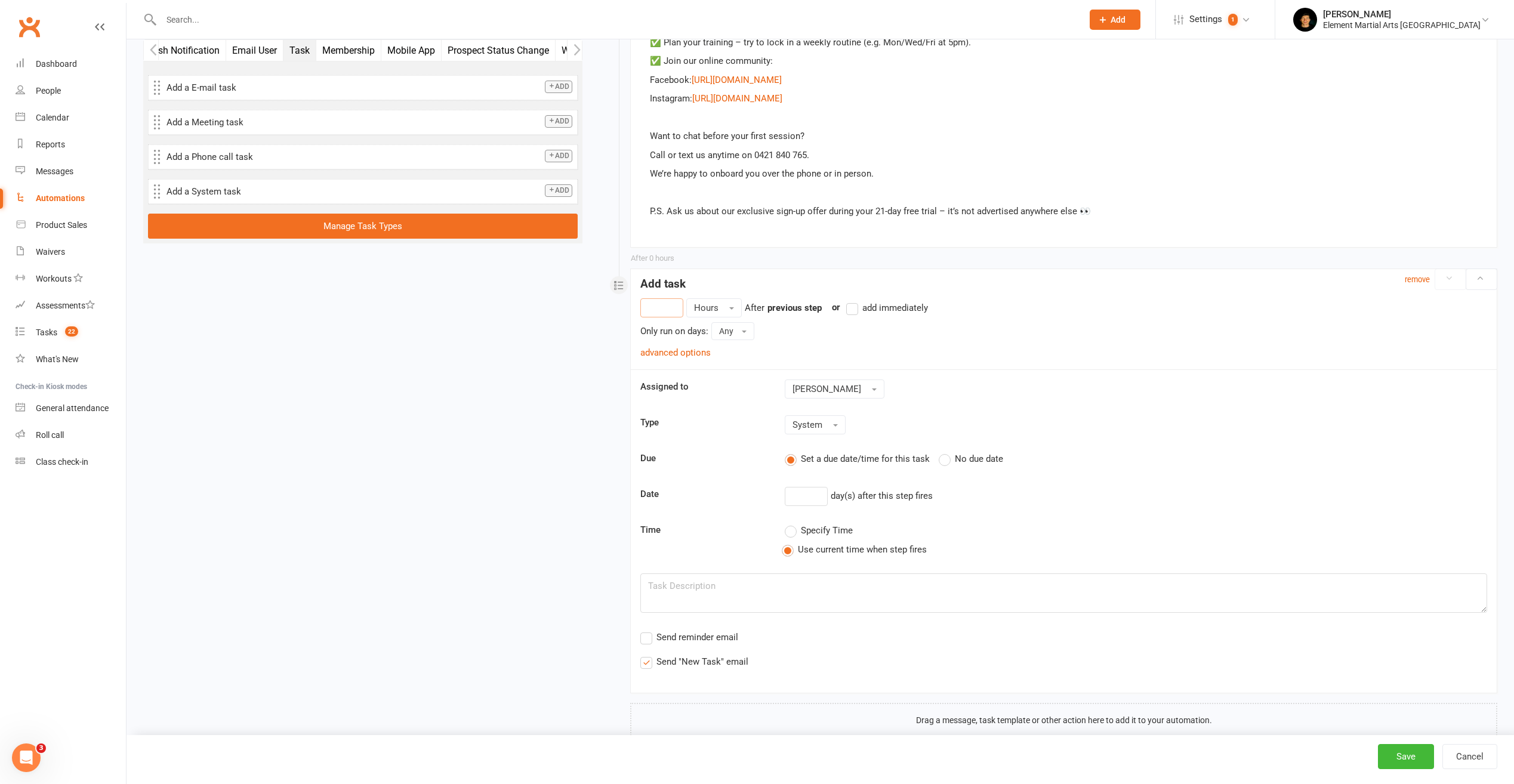
click at [666, 299] on input "number" at bounding box center [661, 308] width 43 height 19
type input "0"
click at [711, 314] on button "Hours" at bounding box center [714, 308] width 56 height 19
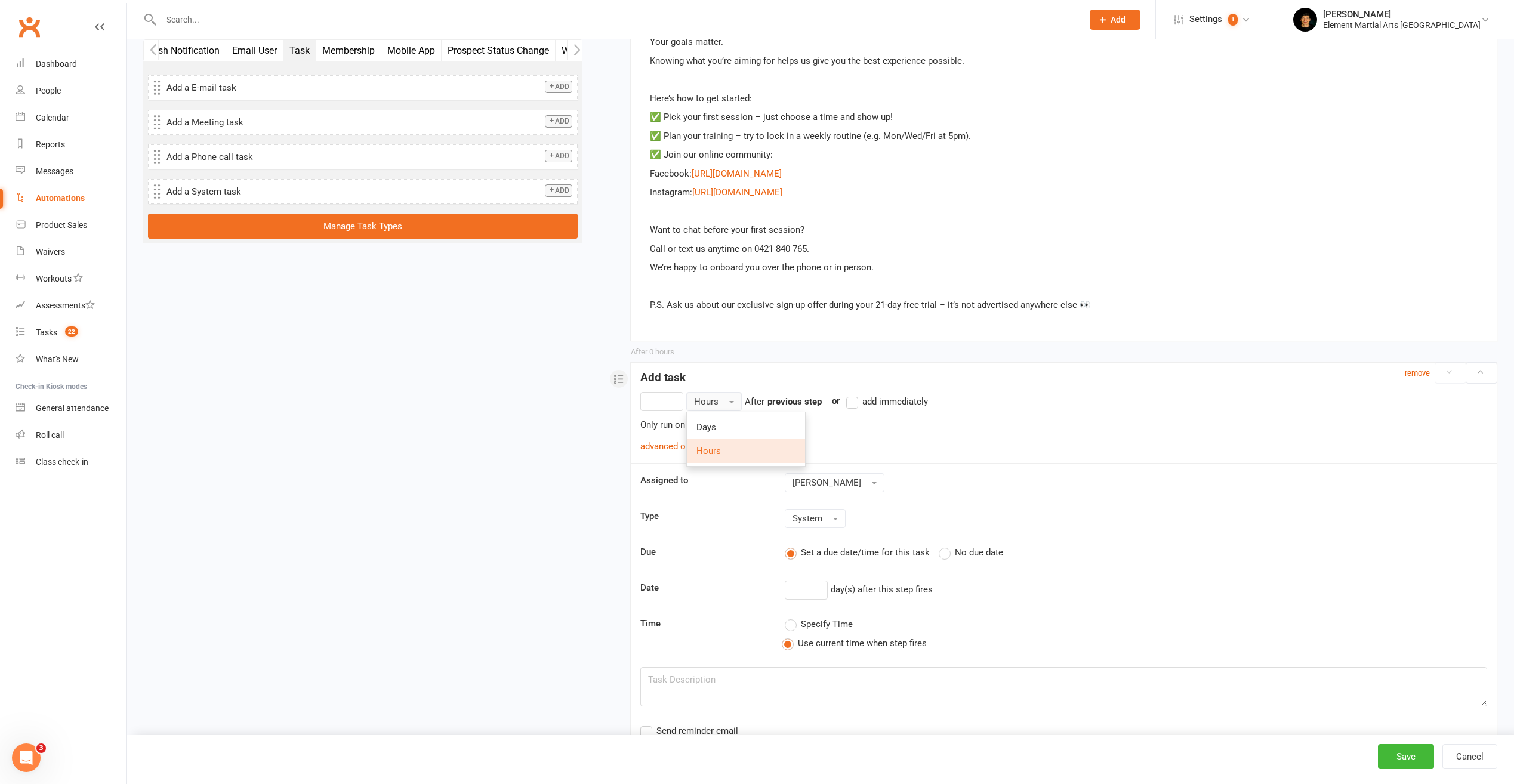
scroll to position [1043, 0]
click at [723, 368] on div "Add task" at bounding box center [1064, 371] width 866 height 24
click at [663, 400] on input "number" at bounding box center [661, 398] width 43 height 19
drag, startPoint x: 258, startPoint y: 46, endPoint x: 398, endPoint y: 95, distance: 148.3
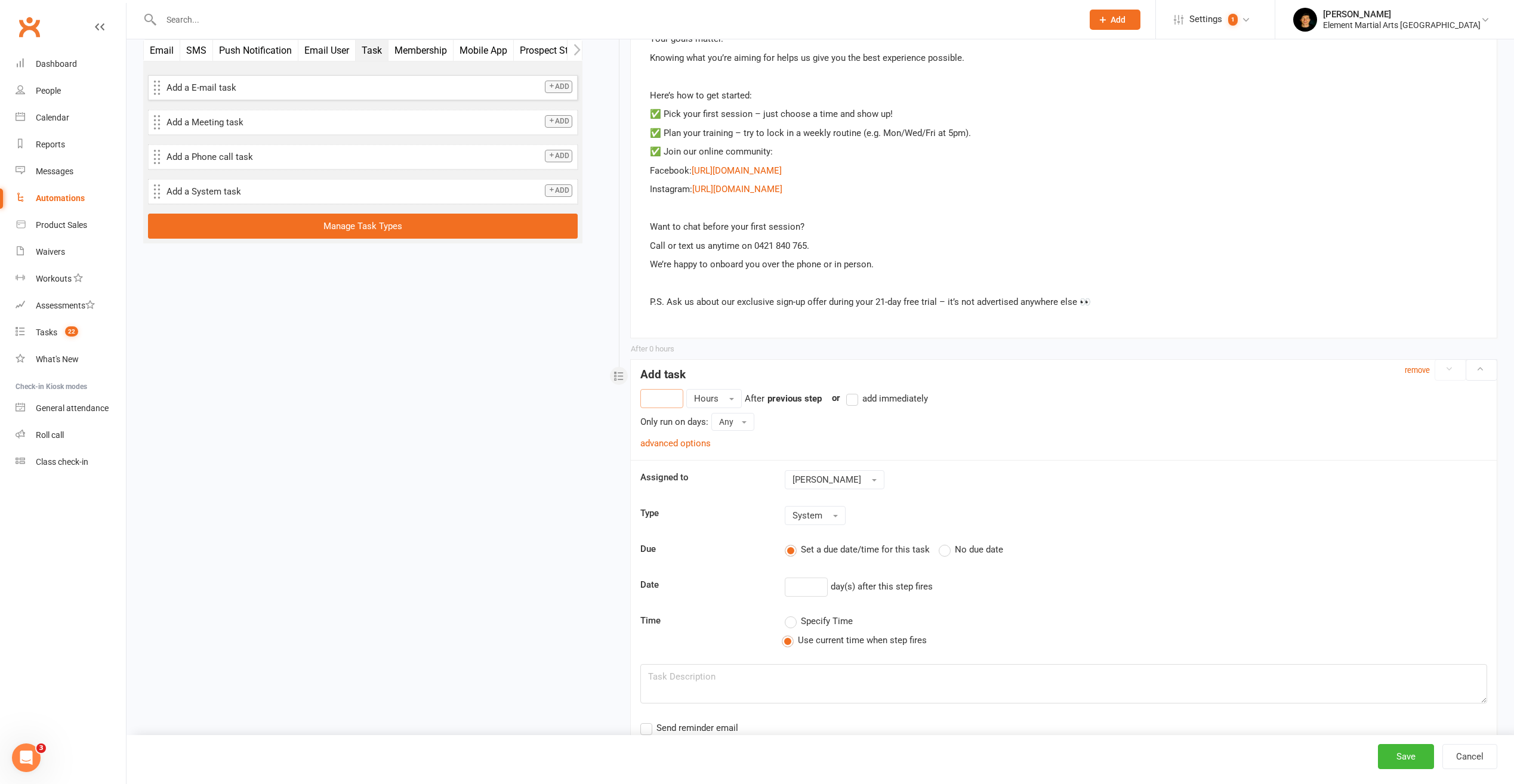
click at [398, 95] on div "Email SMS Push Notification Email User Task Membership Mobile App Prospect Stat…" at bounding box center [362, 150] width 457 height 223
drag, startPoint x: 266, startPoint y: 48, endPoint x: 324, endPoint y: 58, distance: 58.9
click at [369, 49] on div "Email SMS Push Notification Email User Task Membership Mobile App Prospect Stat…" at bounding box center [604, 50] width 920 height 21
drag, startPoint x: 239, startPoint y: 49, endPoint x: 295, endPoint y: 53, distance: 56.1
click at [295, 53] on button "Push Notification" at bounding box center [256, 50] width 86 height 21
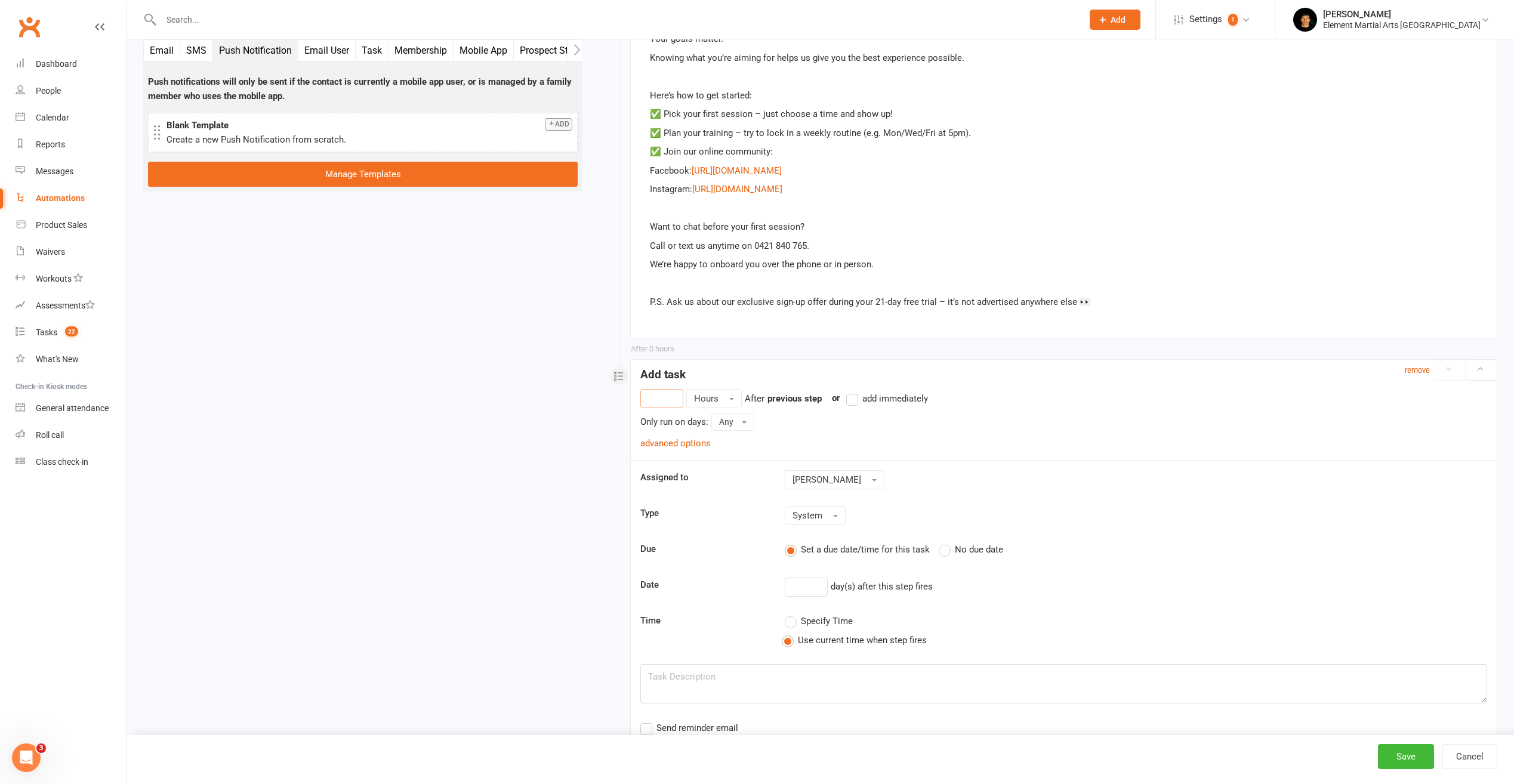
click at [163, 56] on button "Email" at bounding box center [162, 50] width 36 height 21
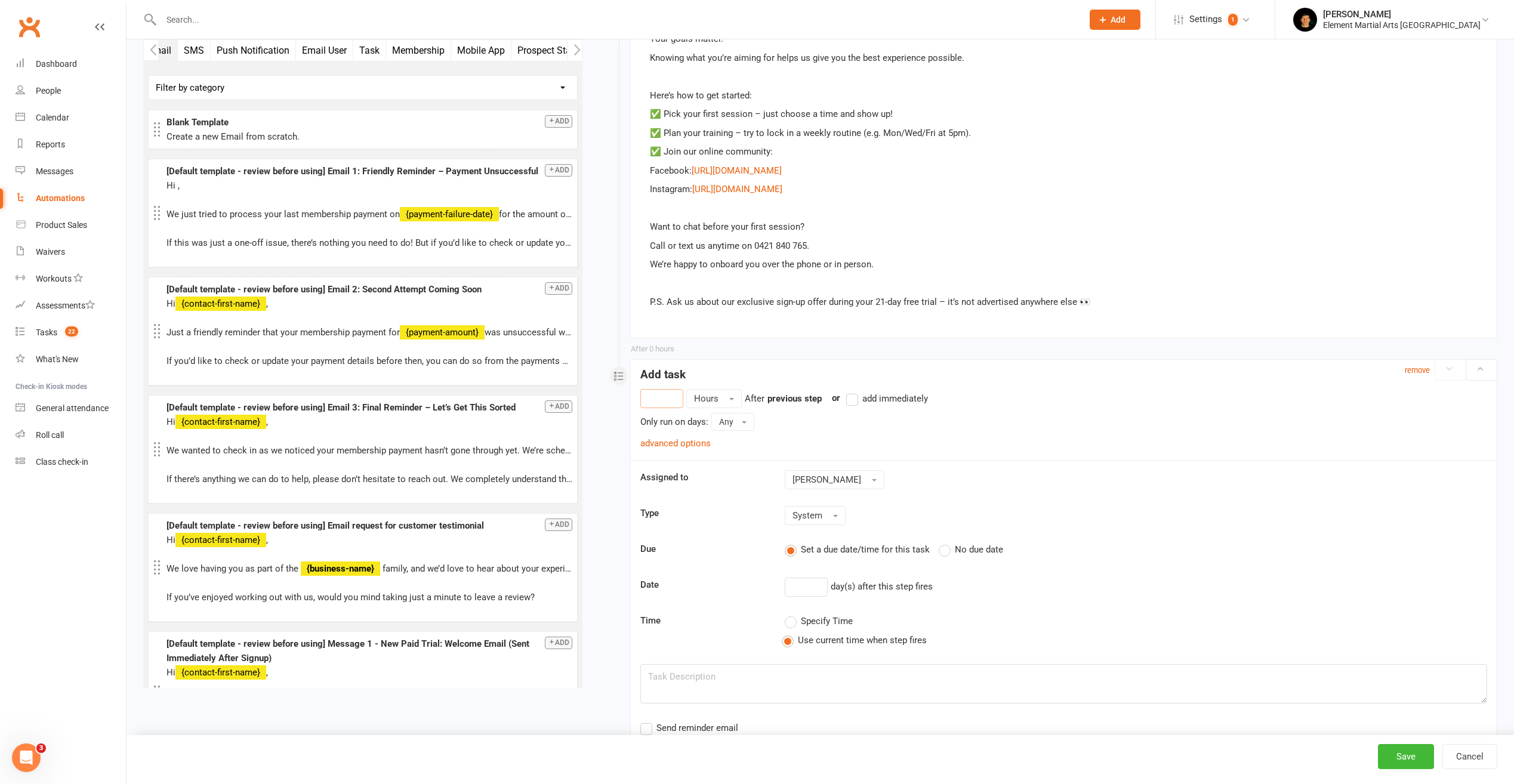
click at [322, 51] on button "Email User" at bounding box center [324, 50] width 57 height 21
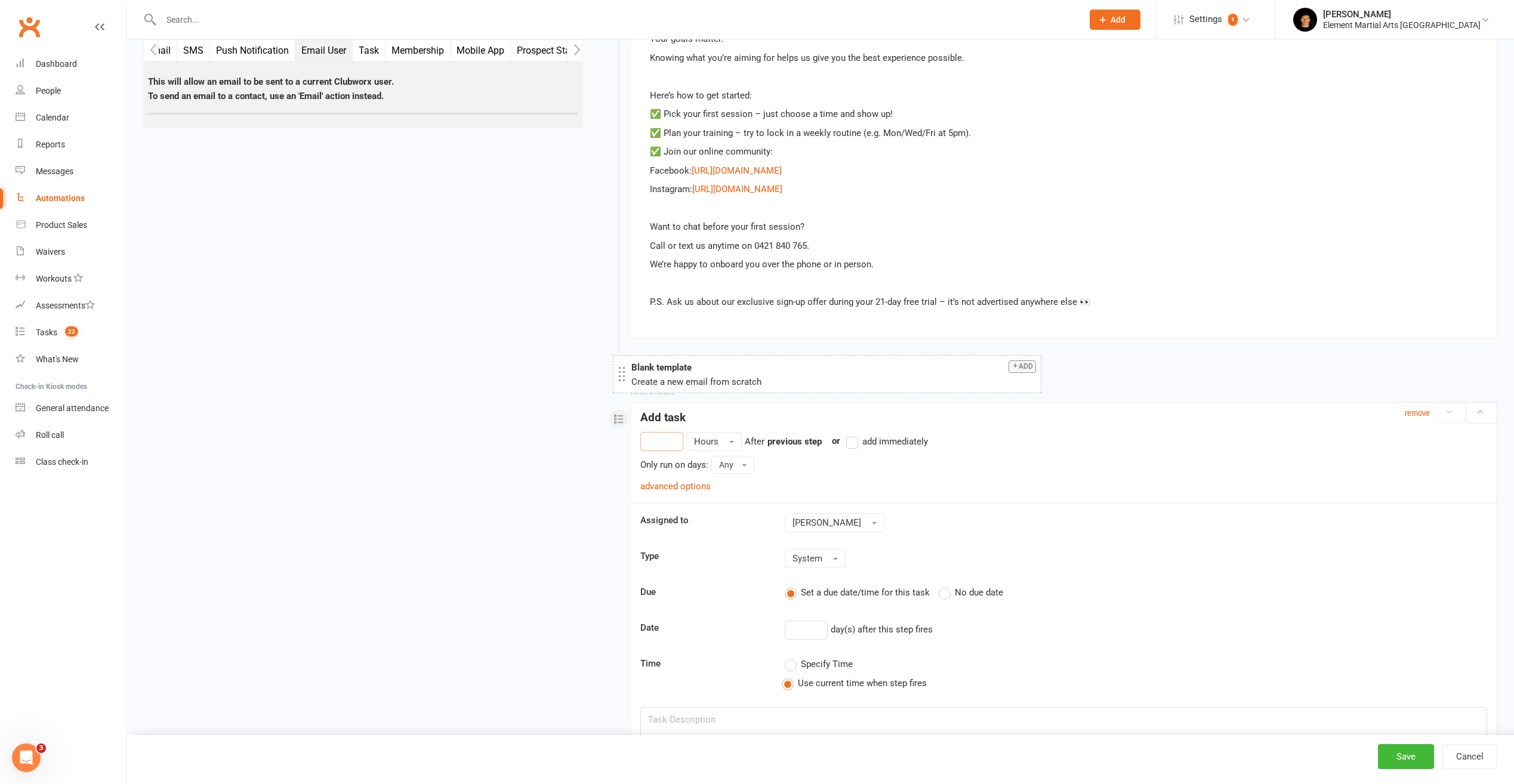
drag, startPoint x: 249, startPoint y: 131, endPoint x: 706, endPoint y: 378, distance: 519.5
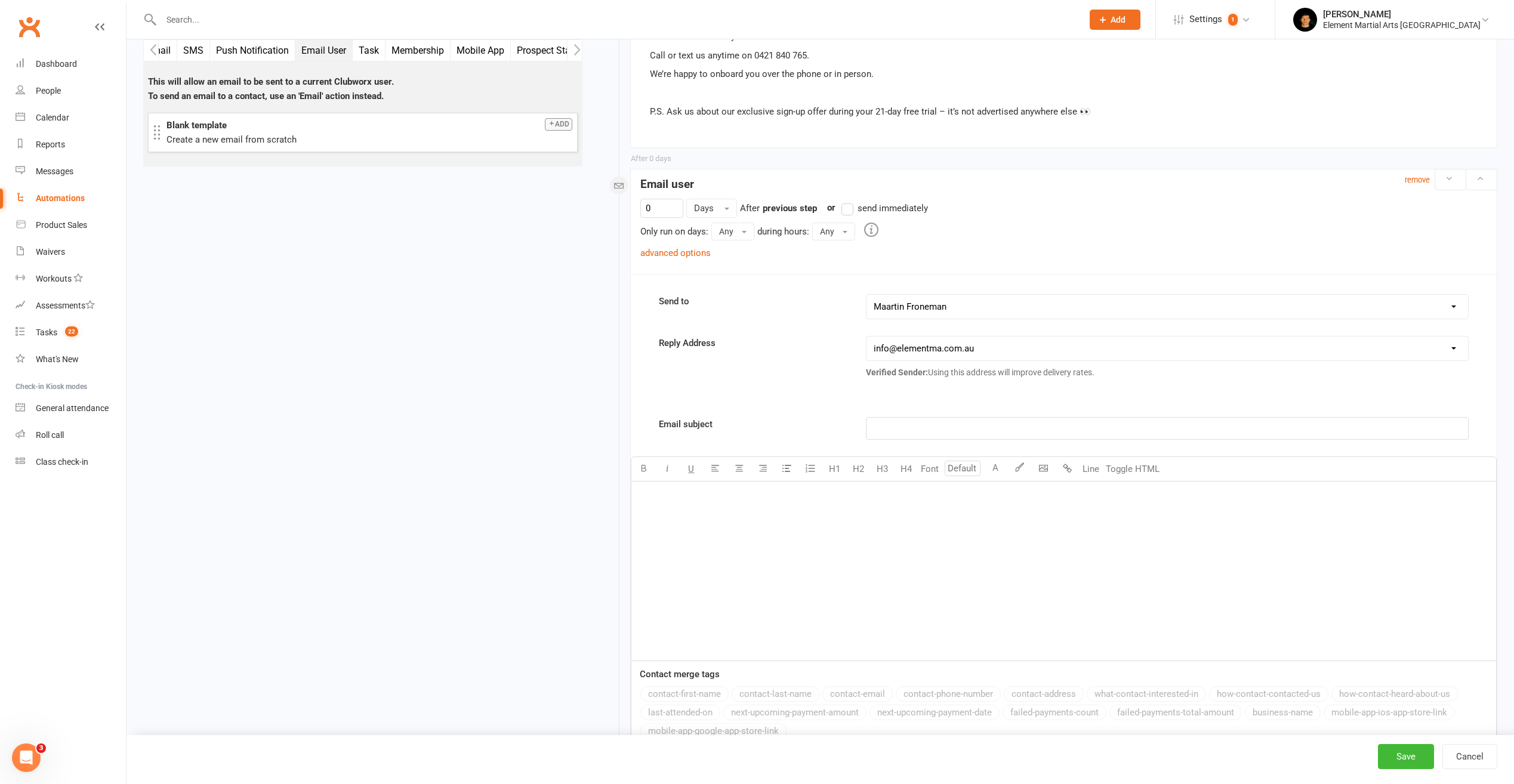
scroll to position [1253, 0]
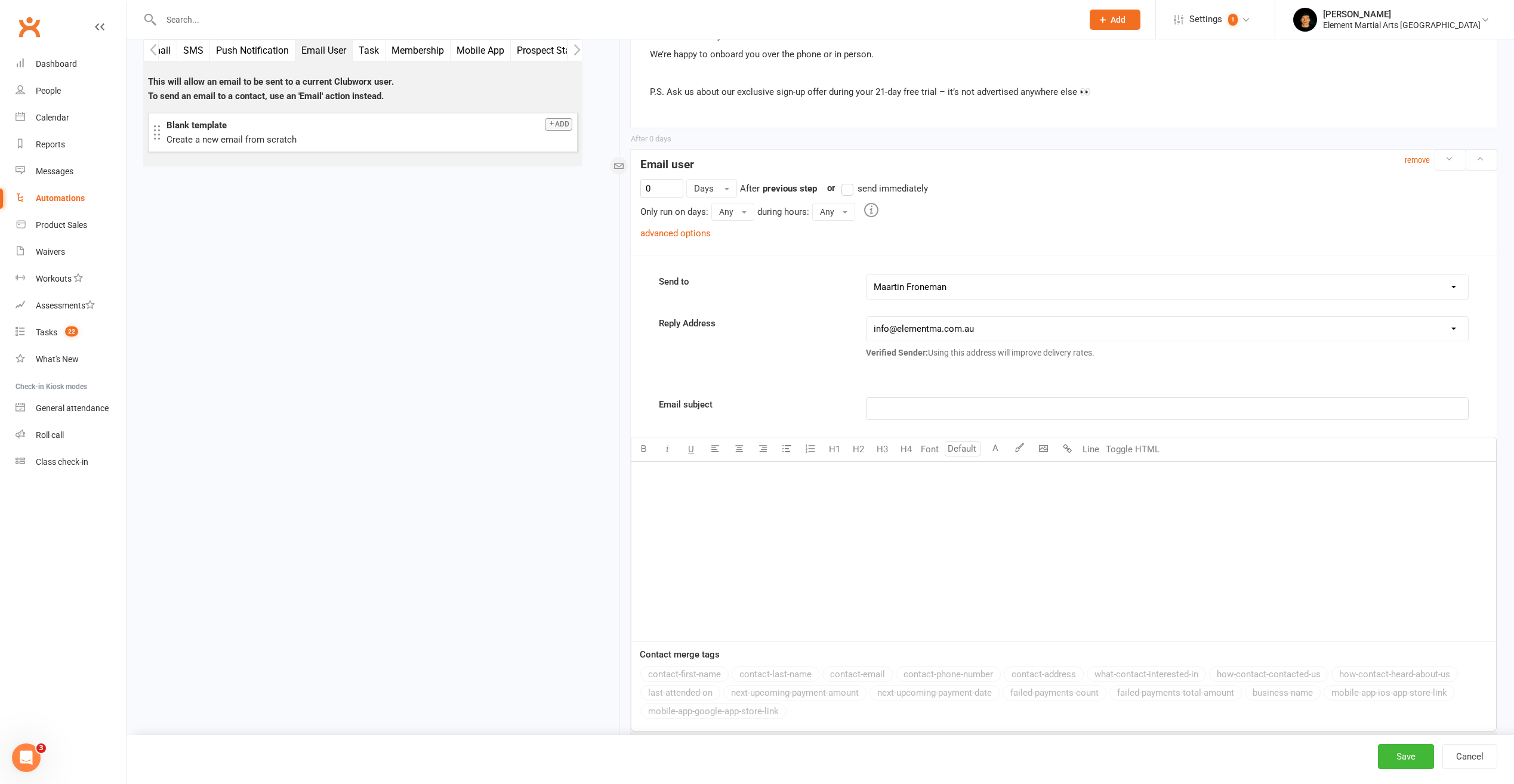
click at [1004, 287] on select "phillip Graham Maartin Froneman Element Support Martial Arts" at bounding box center [1168, 287] width 602 height 24
click at [660, 189] on input "0" at bounding box center [661, 188] width 43 height 19
click at [733, 190] on button "Days" at bounding box center [711, 188] width 51 height 19
click at [721, 239] on link "Hours" at bounding box center [746, 237] width 118 height 24
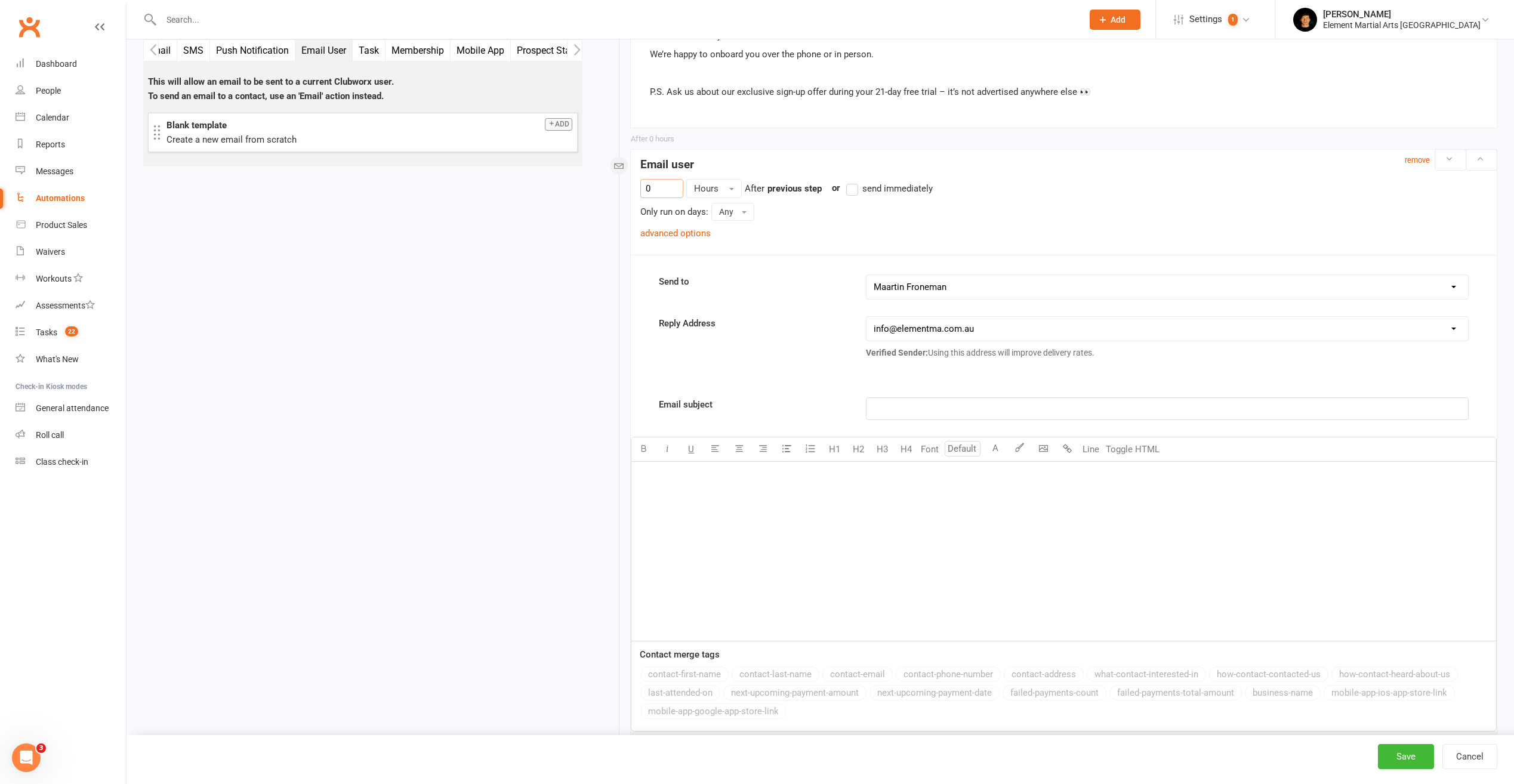
drag, startPoint x: 668, startPoint y: 192, endPoint x: 672, endPoint y: 213, distance: 21.4
click at [601, 190] on div "Starts on Booking Cancelled Booking Due Booking Late-Cancelled Booking Marked A…" at bounding box center [1049, 45] width 897 height 2448
drag, startPoint x: 654, startPoint y: 185, endPoint x: 609, endPoint y: 194, distance: 45.9
click at [609, 194] on div "Starts on Booking Cancelled Booking Due Booking Late-Cancelled Booking Marked A…" at bounding box center [1049, 45] width 897 height 2448
click at [855, 192] on label "send immediately" at bounding box center [889, 189] width 86 height 14
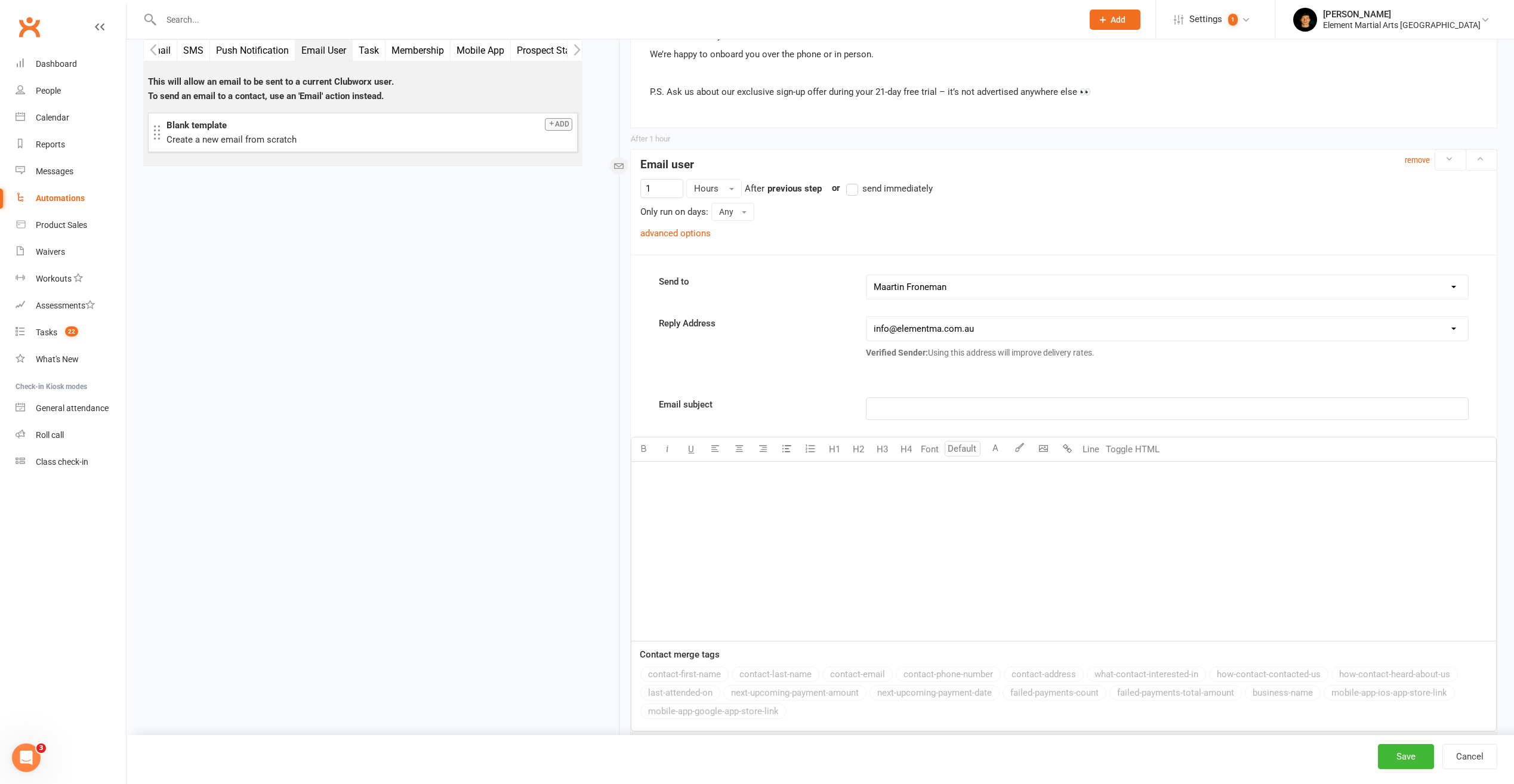
click at [854, 182] on input "send immediately" at bounding box center [850, 182] width 8 height 0
type input "0"
click at [966, 327] on select "hello@clubworx.com info@elementma.com.au" at bounding box center [1168, 329] width 602 height 24
click at [867, 317] on select "hello@clubworx.com info@elementma.com.au" at bounding box center [1168, 329] width 602 height 24
click at [872, 421] on div "Email subject ﻿ U H1 H2 H3 H4 Font A Line Toggle HTML ﻿ Contact merge tags cont…" at bounding box center [1064, 564] width 866 height 334
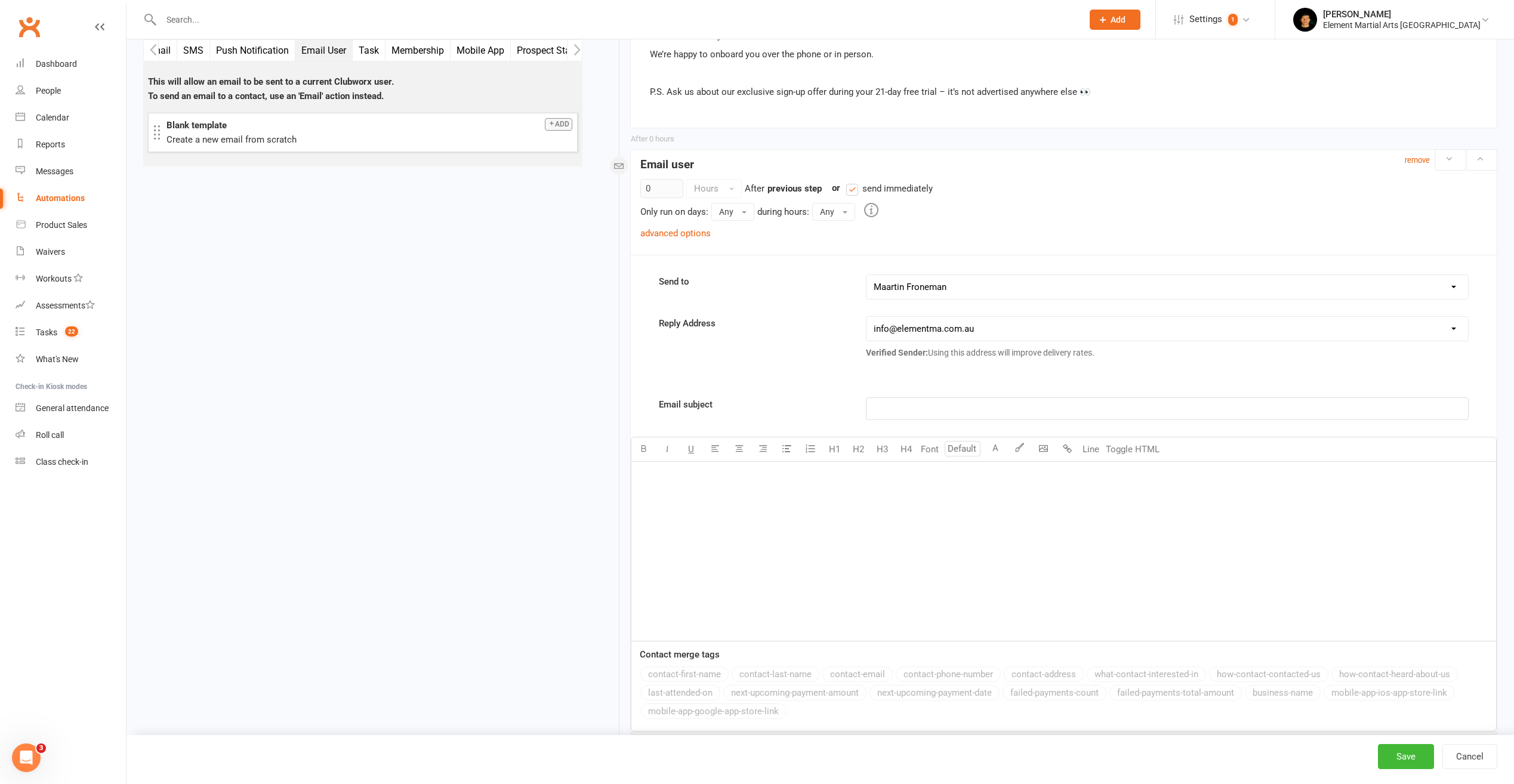
drag, startPoint x: 885, startPoint y: 413, endPoint x: 897, endPoint y: 403, distance: 15.6
click at [893, 408] on p "﻿" at bounding box center [1168, 408] width 587 height 14
click at [683, 676] on button "contact-first-name" at bounding box center [684, 674] width 88 height 16
click at [915, 483] on p "﻿" at bounding box center [1064, 478] width 850 height 14
click at [704, 676] on button "contact-first-name" at bounding box center [684, 674] width 88 height 16
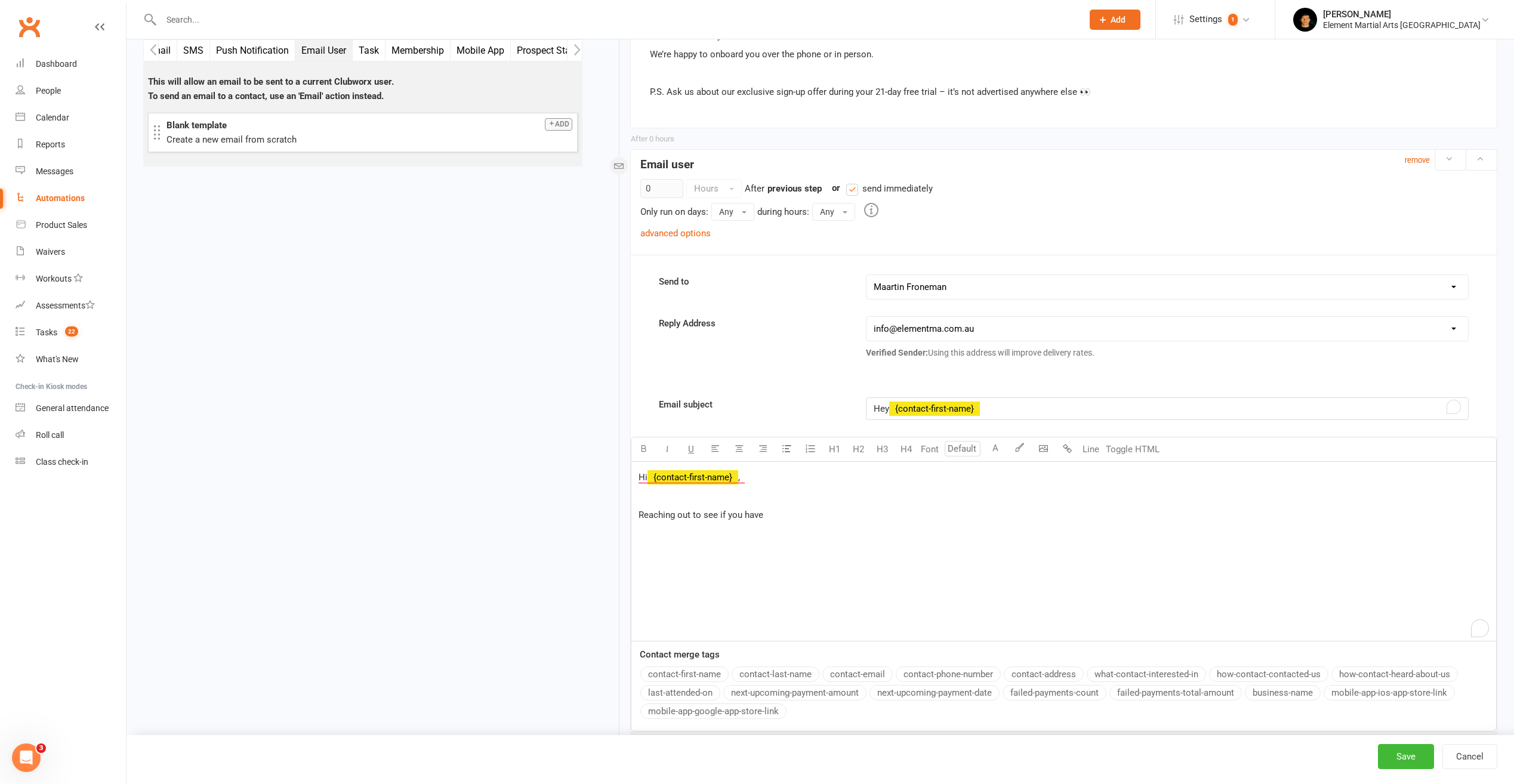
click at [837, 502] on p "﻿" at bounding box center [1064, 496] width 850 height 14
click at [850, 515] on p "Reaching out to see if you have" at bounding box center [1064, 515] width 850 height 14
click at [802, 485] on div "Hi ﻿ {contact-first-name} , ﻿ My name is Maartin" at bounding box center [1064, 551] width 865 height 179
click at [750, 515] on p "My name is Maartin" at bounding box center [1064, 515] width 850 height 14
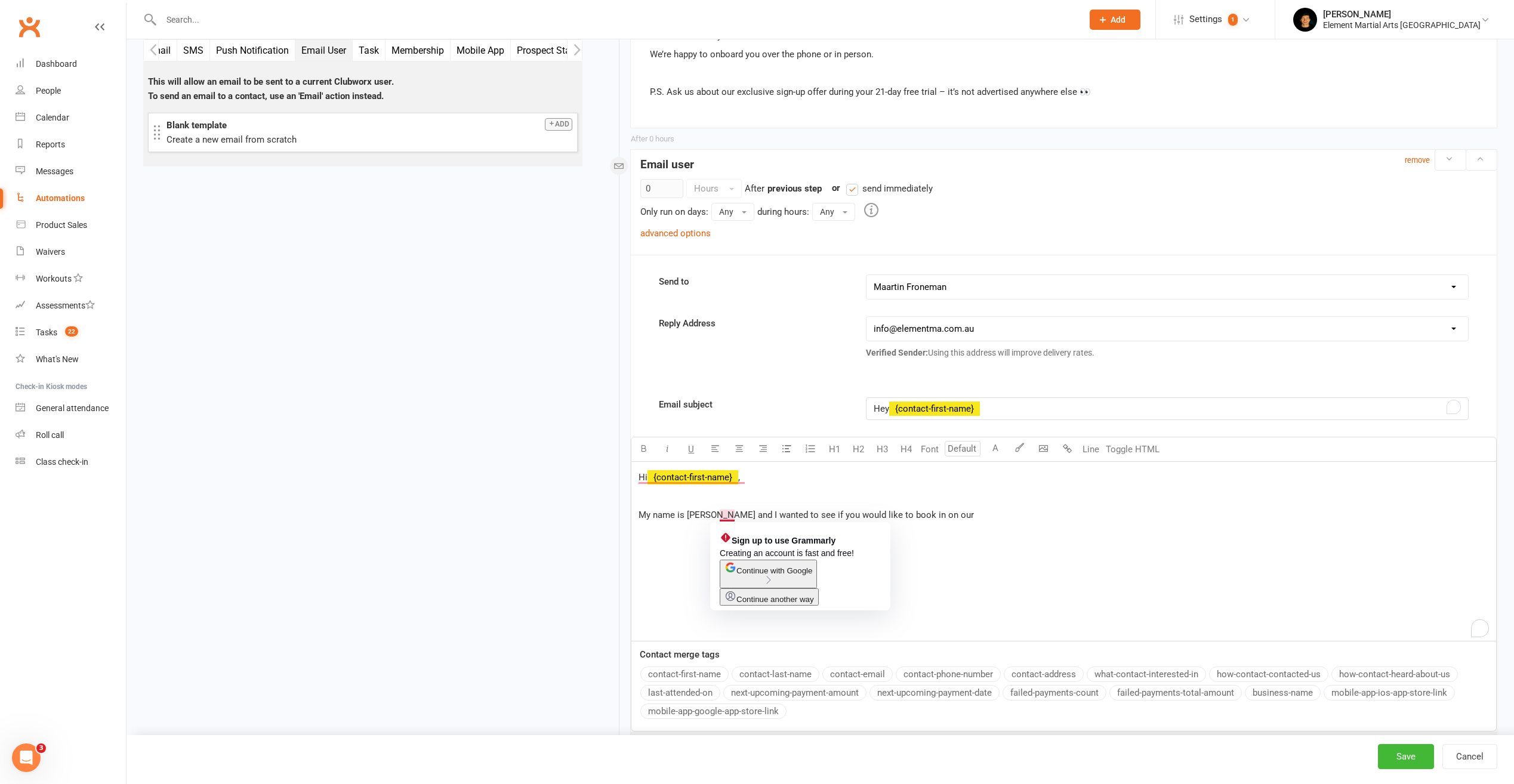
click at [810, 604] on span "Continue another way" at bounding box center [775, 599] width 78 height 9
click at [940, 527] on div "Hi ﻿ {contact-first-name} , ﻿ My name is Maartin and I wanted to see if you wou…" at bounding box center [1064, 551] width 865 height 179
click at [990, 507] on div "Hi ﻿ {contact-first-name} , ﻿ My name is Maartin and I wanted to see if you wou…" at bounding box center [1064, 551] width 865 height 179
click at [948, 512] on p "My name is Maartin and I wanted to see if you would like to book in on our" at bounding box center [1064, 515] width 850 height 14
click at [946, 512] on p "My name is Maartin and I wanted to see if you would like to book in on our" at bounding box center [1064, 515] width 850 height 14
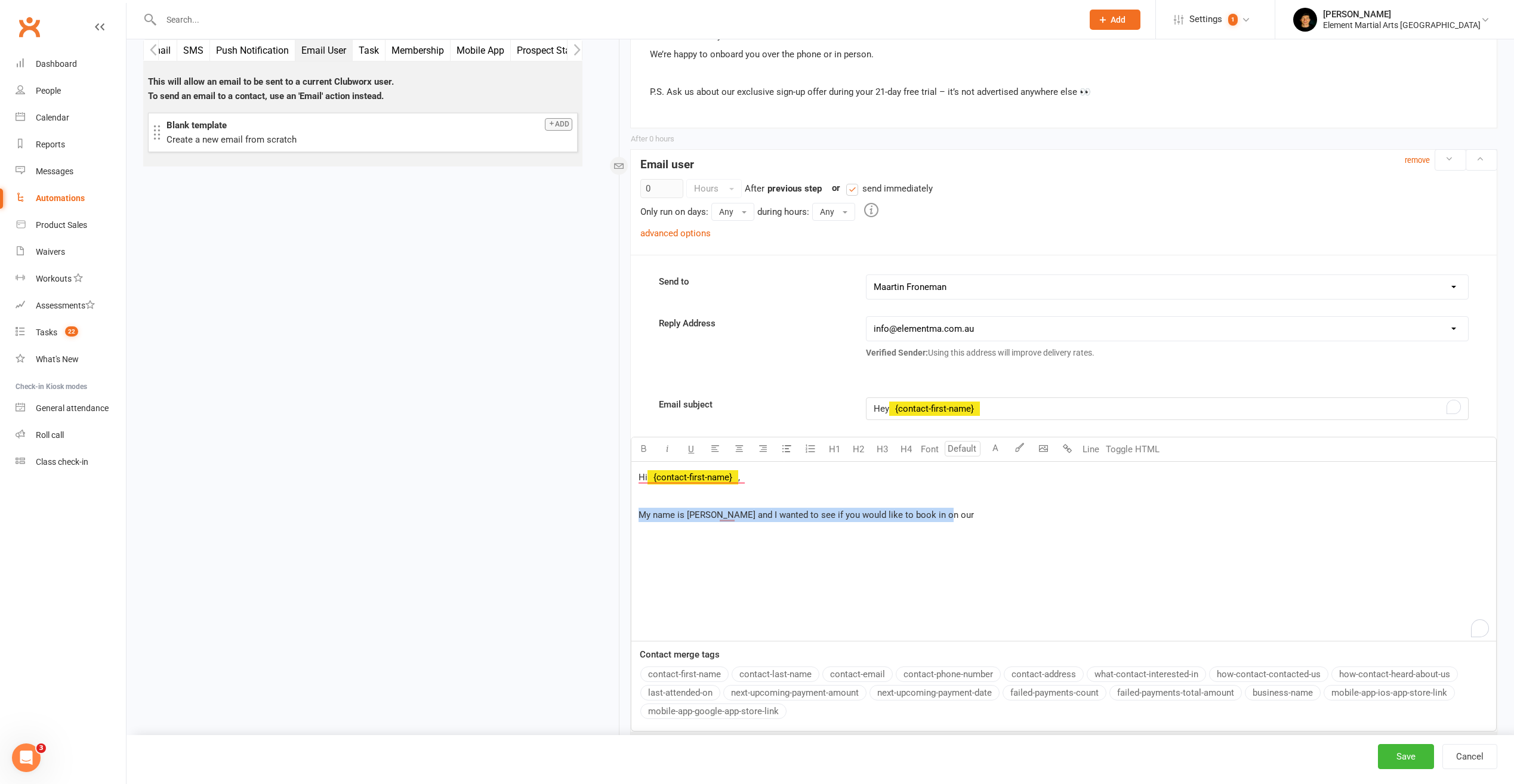
drag, startPoint x: 948, startPoint y: 512, endPoint x: 636, endPoint y: 516, distance: 312.0
click at [636, 516] on div "Hi ﻿ {contact-first-name} , ﻿ My name is Maartin and I wanted to see if you wou…" at bounding box center [1064, 551] width 865 height 179
click at [1424, 160] on small "remove" at bounding box center [1417, 160] width 25 height 9
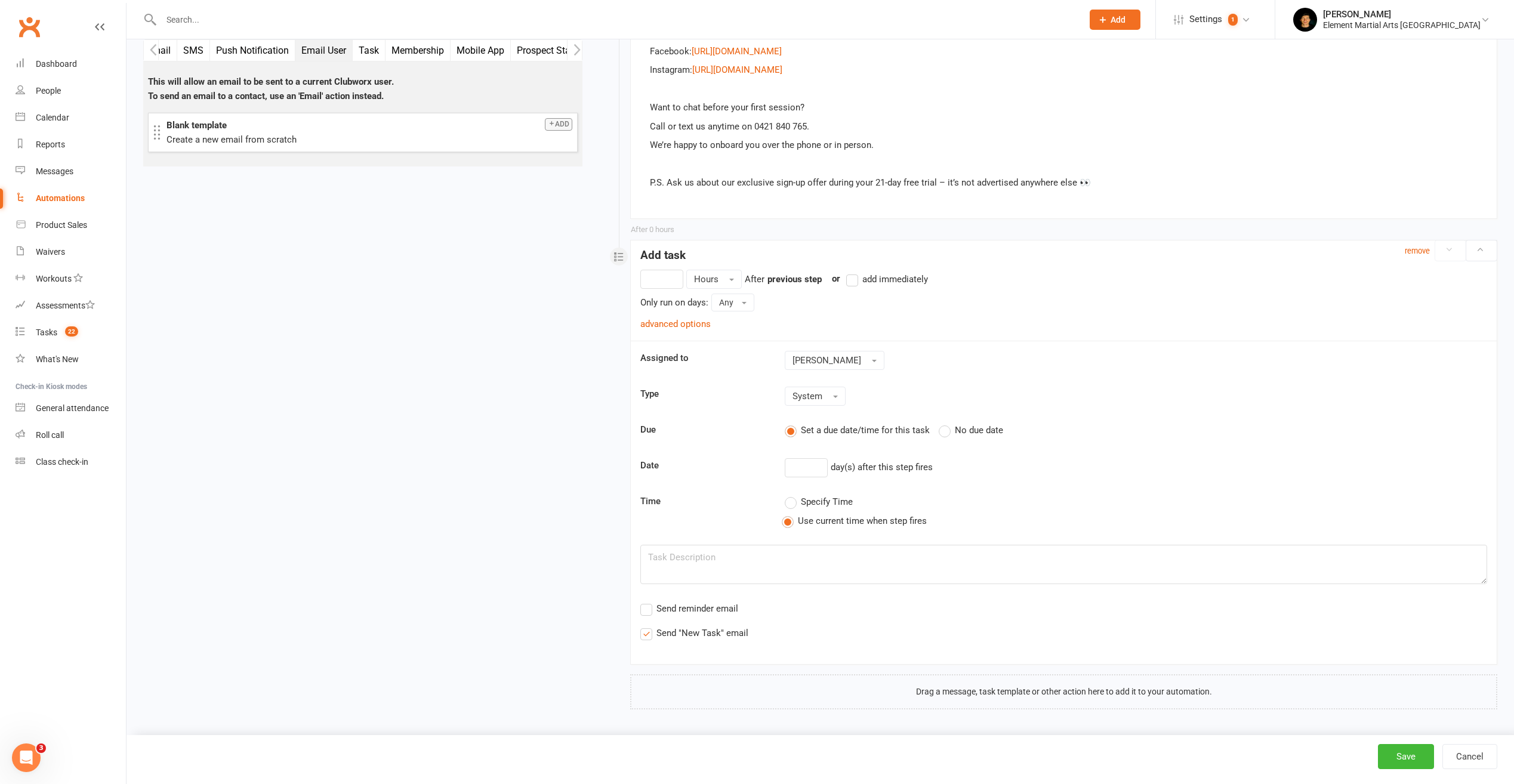
scroll to position [1162, 0]
click at [1412, 247] on small "remove" at bounding box center [1417, 251] width 25 height 9
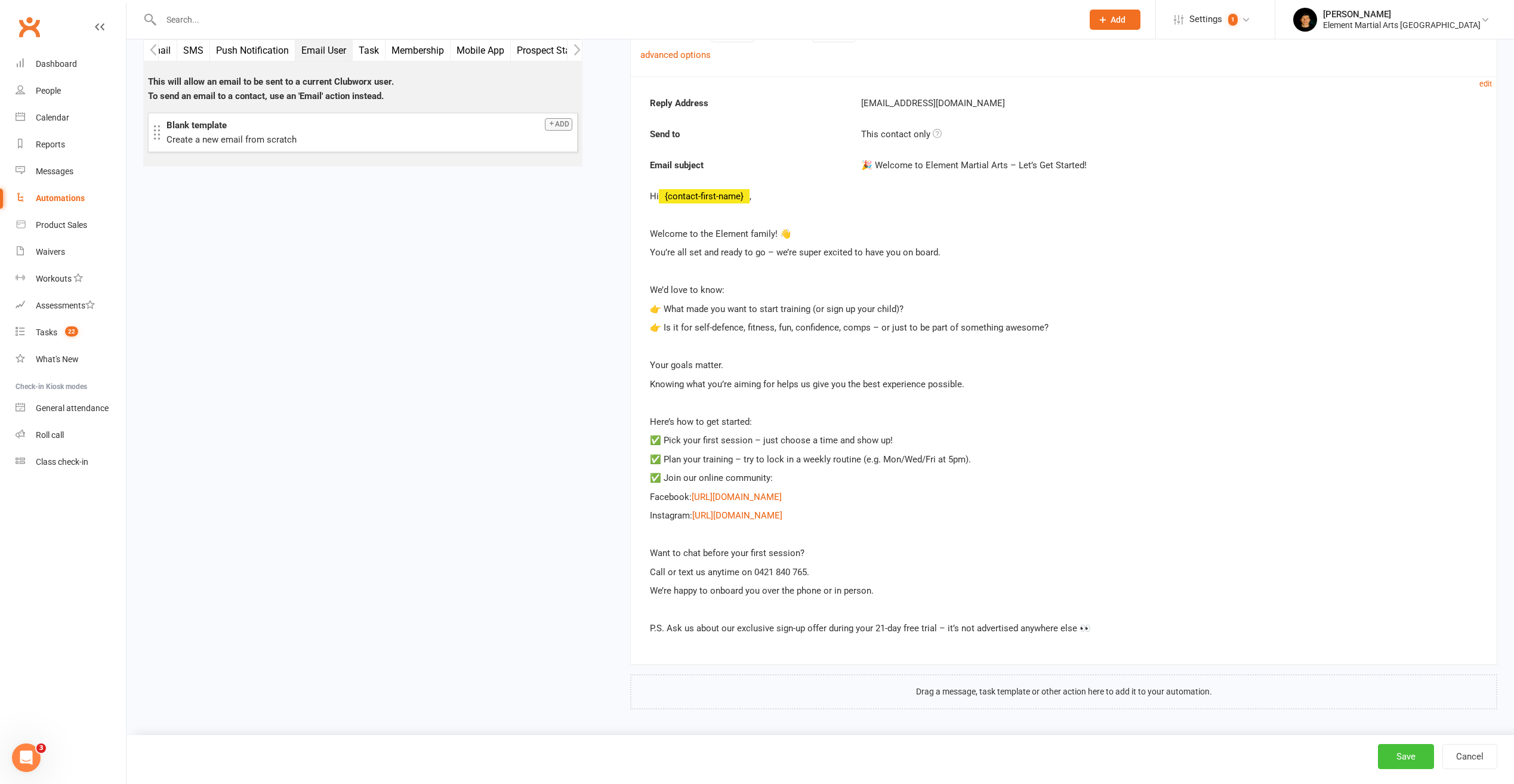
click at [1404, 751] on button "Save" at bounding box center [1406, 756] width 56 height 25
